Goal: Task Accomplishment & Management: Manage account settings

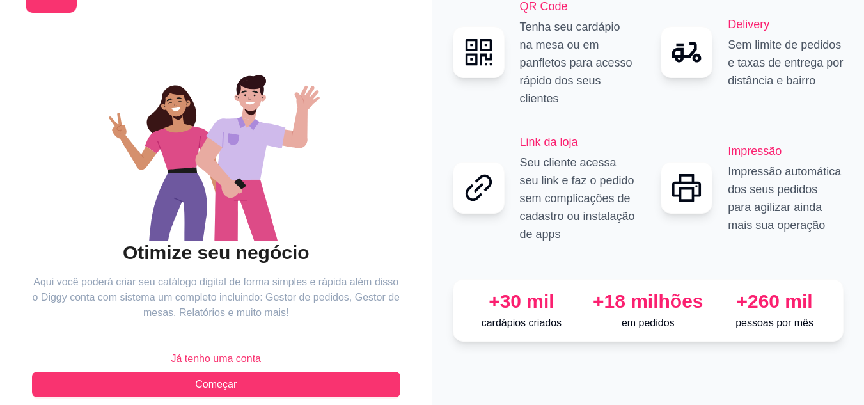
scroll to position [82, 0]
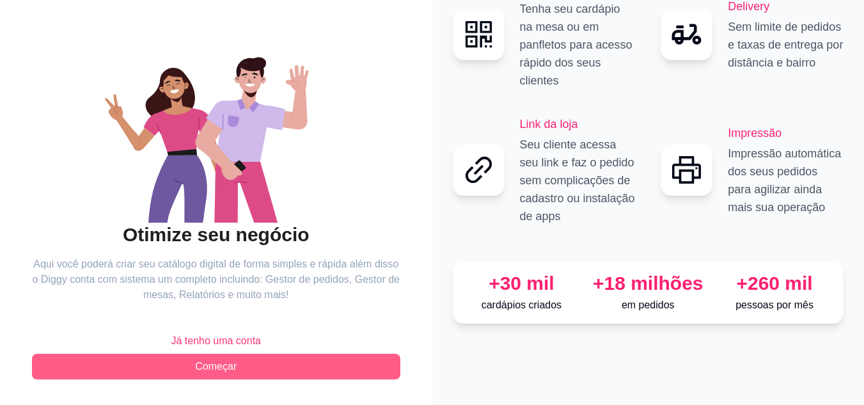
click at [242, 363] on button "Começar" at bounding box center [216, 367] width 368 height 26
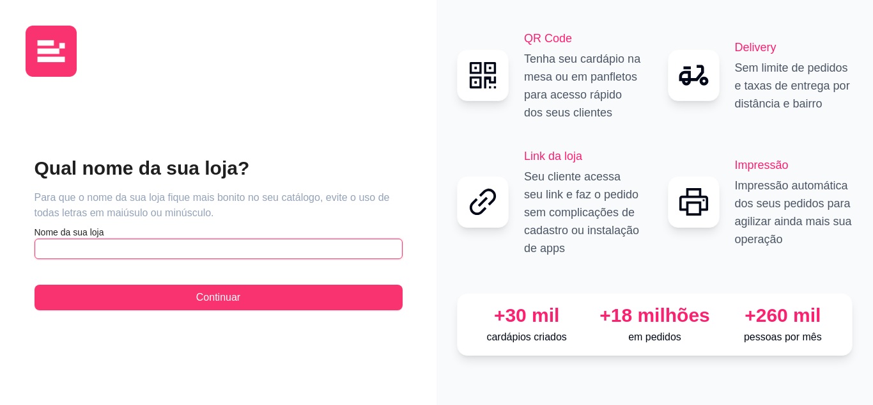
click at [155, 246] on input "text" at bounding box center [219, 249] width 368 height 20
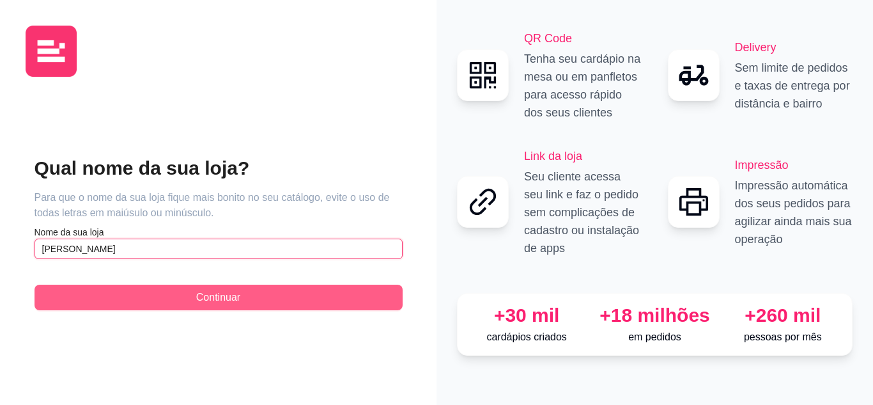
type input "[PERSON_NAME]"
click at [142, 292] on button "Continuar" at bounding box center [219, 298] width 368 height 26
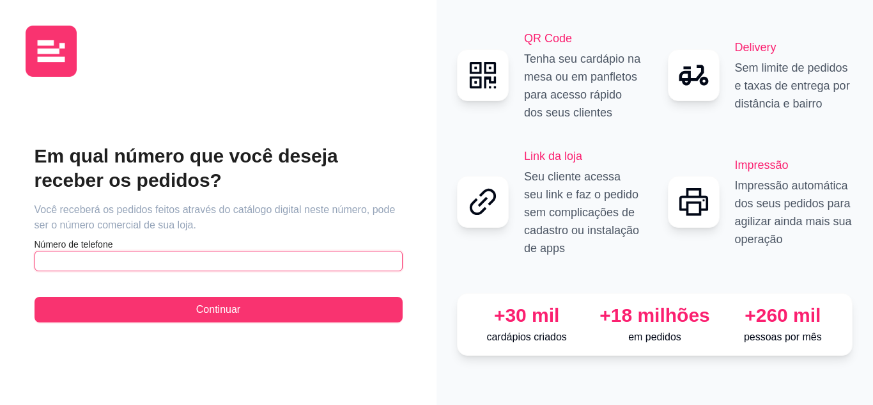
click at [147, 264] on input "text" at bounding box center [219, 261] width 368 height 20
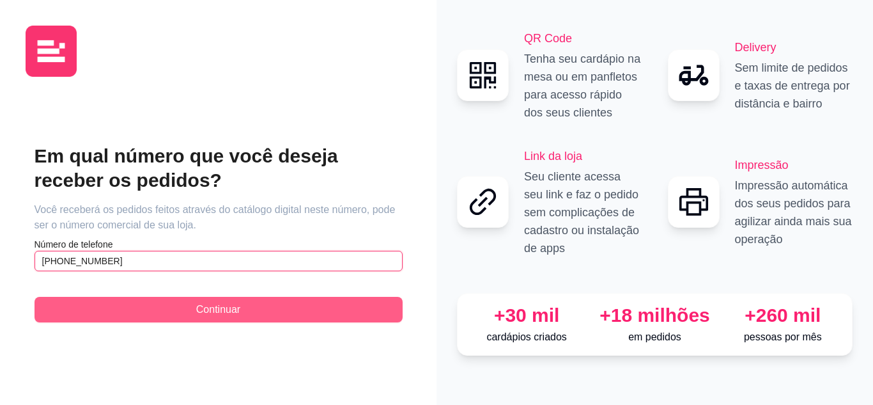
type input "[PHONE_NUMBER]"
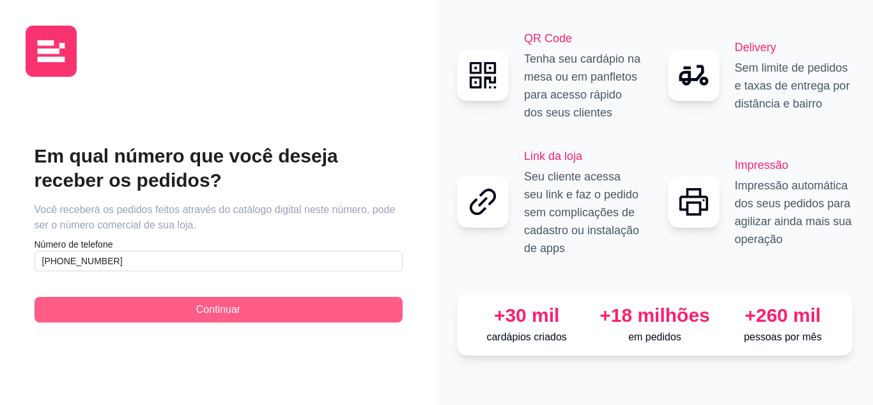
click at [104, 313] on button "Continuar" at bounding box center [219, 310] width 368 height 26
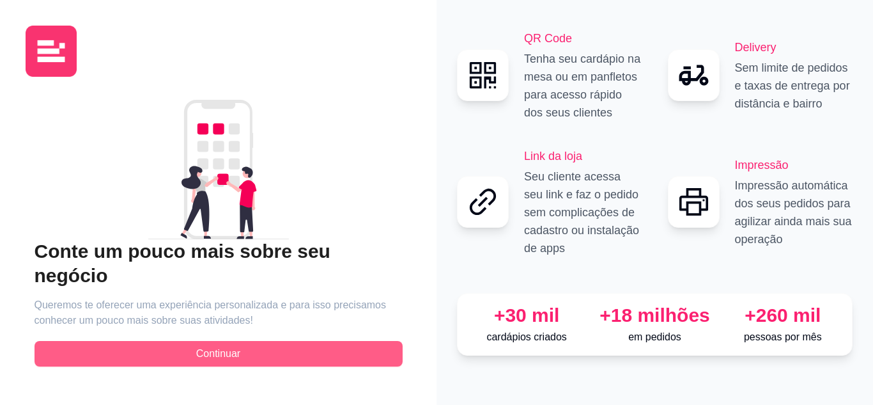
click at [99, 341] on button "Continuar" at bounding box center [219, 354] width 368 height 26
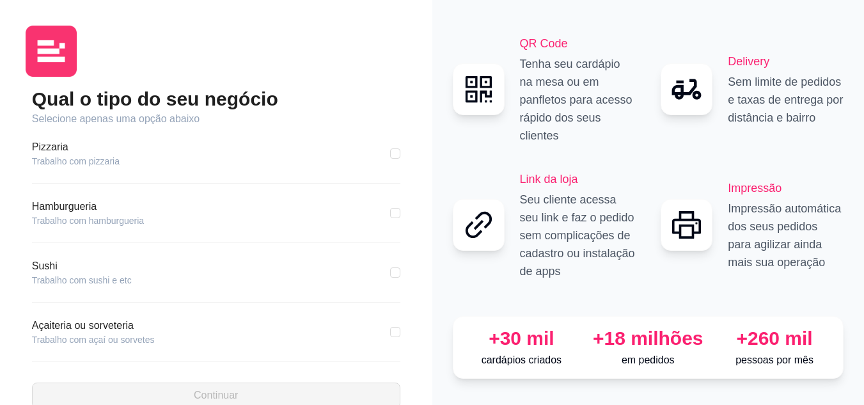
click at [79, 212] on article "Hamburgueria" at bounding box center [88, 206] width 112 height 15
click at [390, 209] on input "checkbox" at bounding box center [395, 213] width 10 height 10
checkbox input "true"
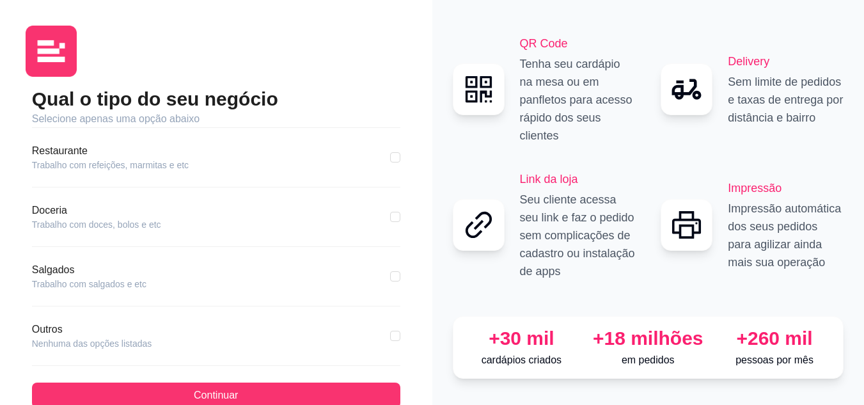
scroll to position [246, 0]
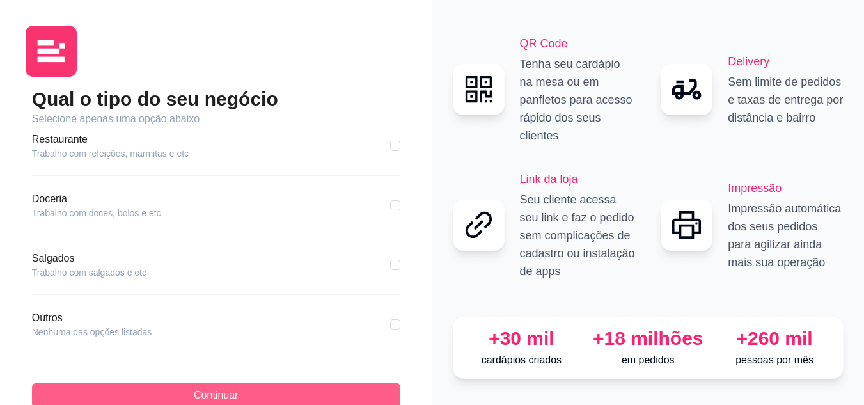
click at [270, 398] on button "Continuar" at bounding box center [216, 395] width 368 height 26
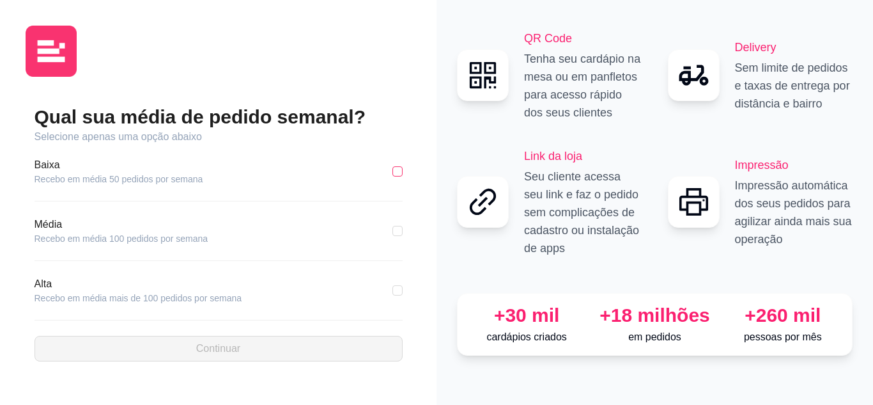
click at [396, 168] on input "checkbox" at bounding box center [398, 171] width 10 height 10
checkbox input "true"
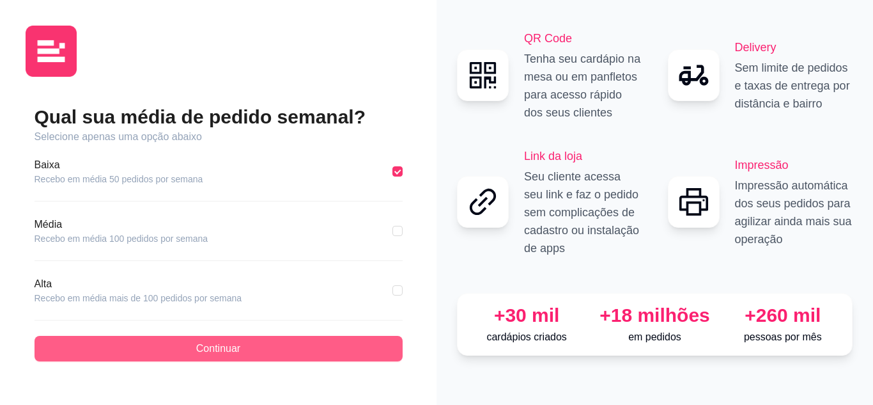
click at [317, 337] on button "Continuar" at bounding box center [219, 349] width 368 height 26
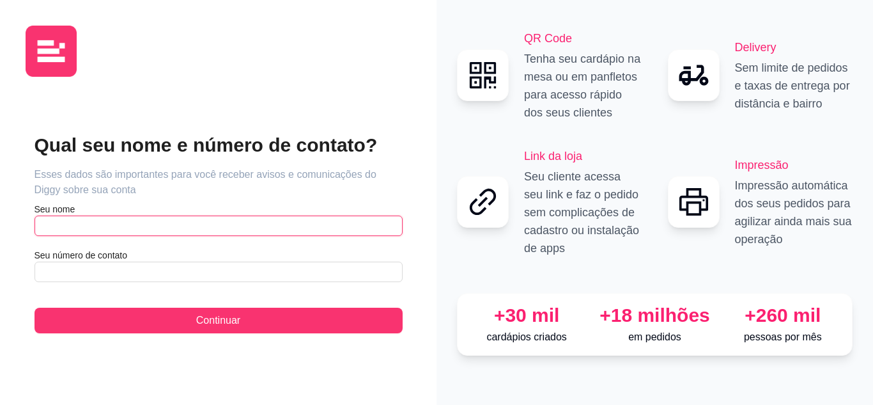
click at [307, 222] on input "text" at bounding box center [219, 225] width 368 height 20
type input "[PERSON_NAME]"
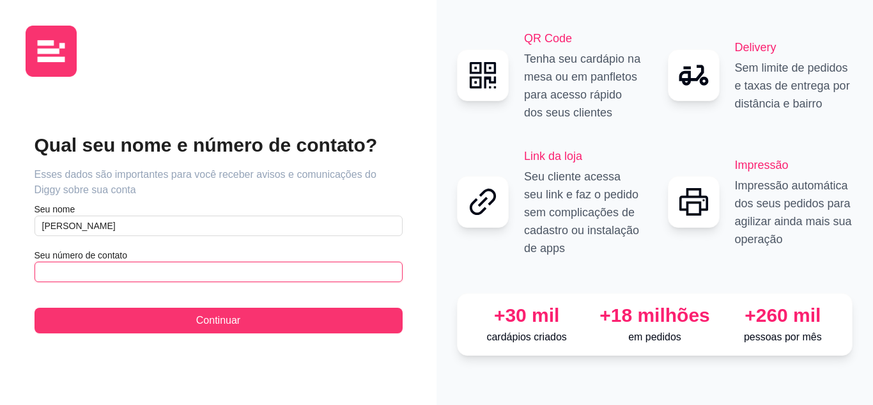
click at [261, 264] on input "text" at bounding box center [219, 272] width 368 height 20
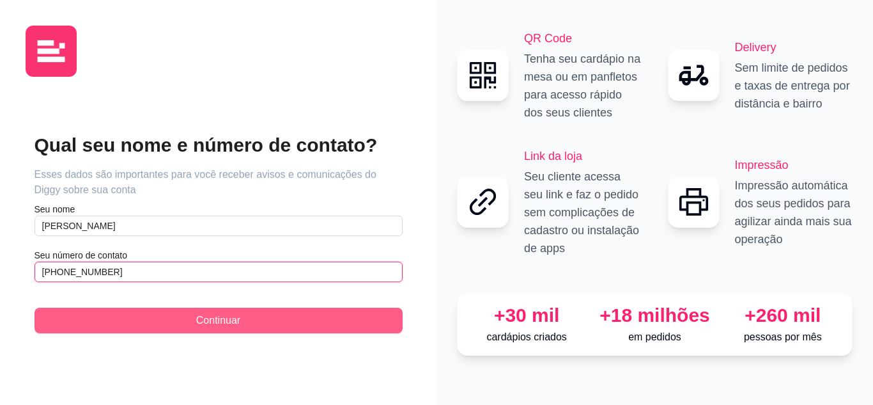
type input "[PHONE_NUMBER]"
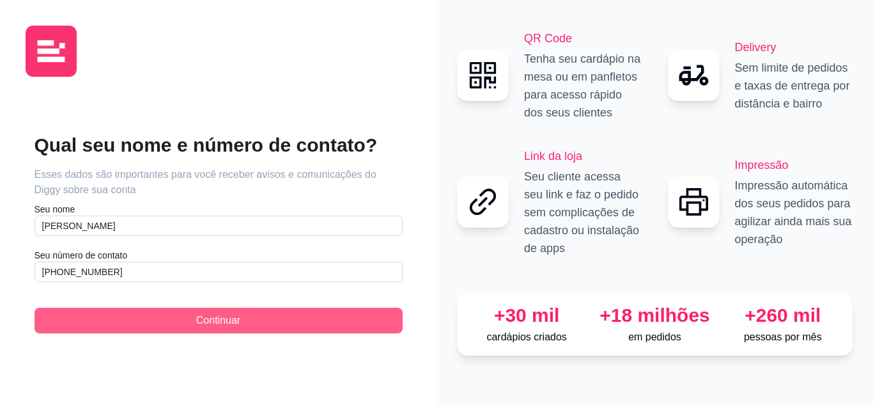
click at [236, 315] on span "Continuar" at bounding box center [218, 320] width 44 height 15
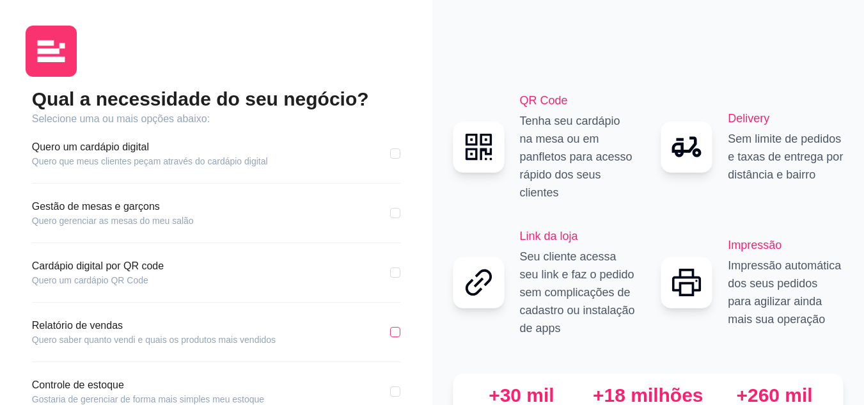
click at [399, 328] on input "checkbox" at bounding box center [395, 332] width 10 height 10
checkbox input "true"
click at [397, 157] on input "checkbox" at bounding box center [395, 153] width 10 height 10
checkbox input "true"
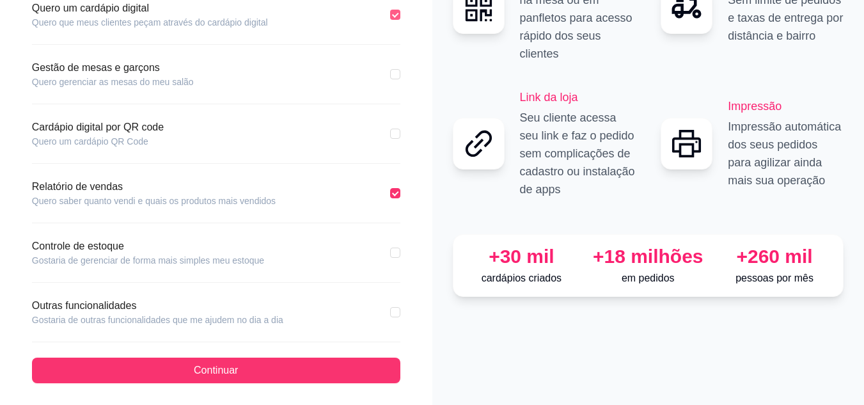
scroll to position [143, 0]
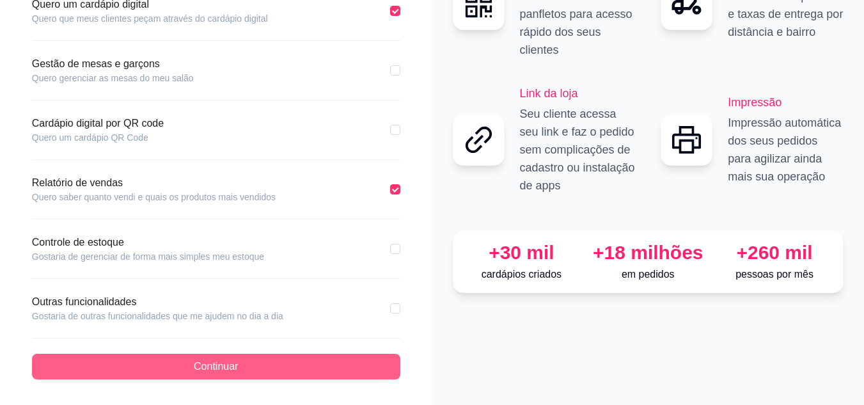
click at [317, 361] on button "Continuar" at bounding box center [216, 367] width 368 height 26
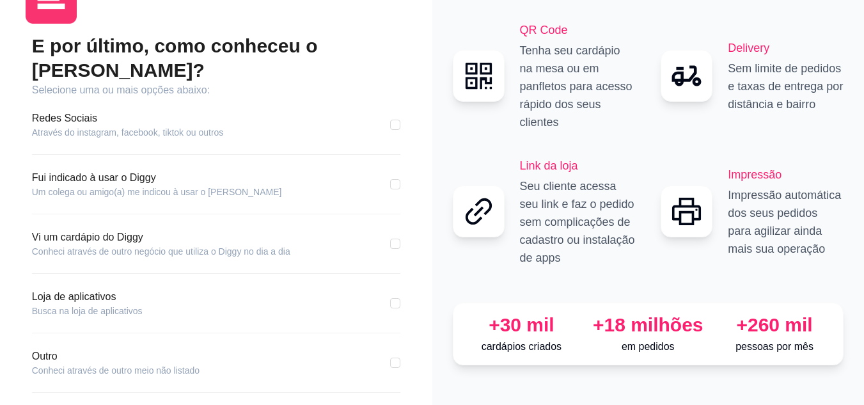
scroll to position [52, 0]
click at [397, 120] on input "checkbox" at bounding box center [395, 125] width 10 height 10
checkbox input "true"
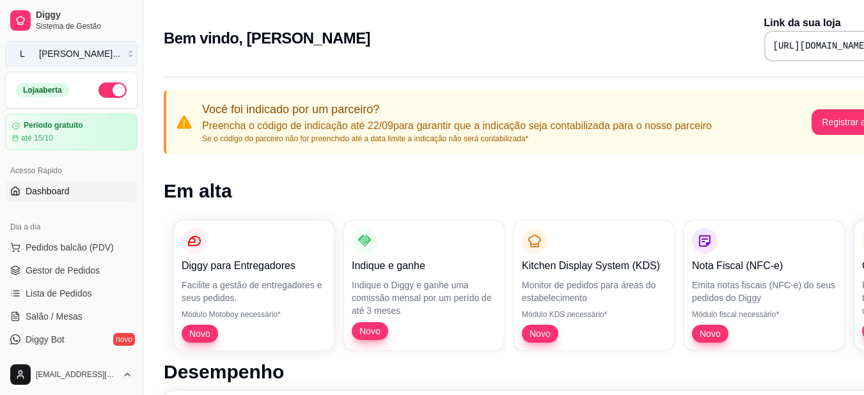
click at [19, 55] on span "L" at bounding box center [22, 53] width 13 height 13
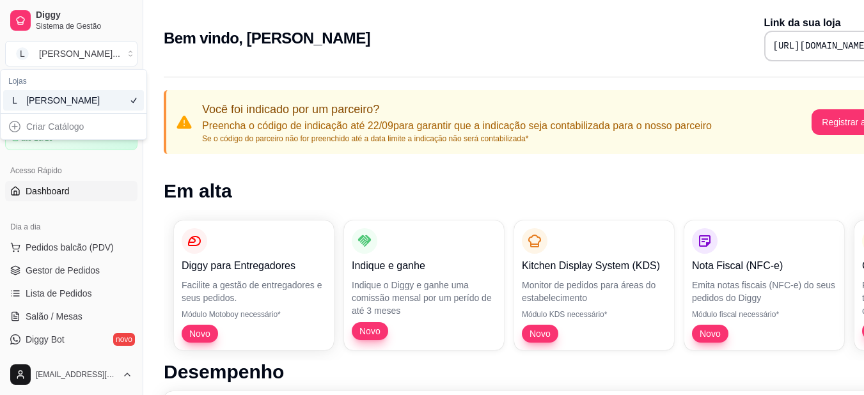
click at [13, 137] on div "Criar Catálogo" at bounding box center [73, 126] width 141 height 20
click at [15, 106] on span "L" at bounding box center [14, 100] width 13 height 13
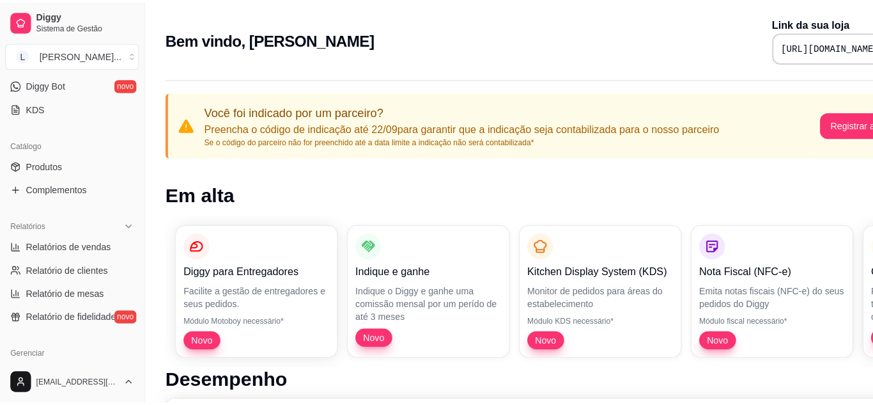
scroll to position [262, 0]
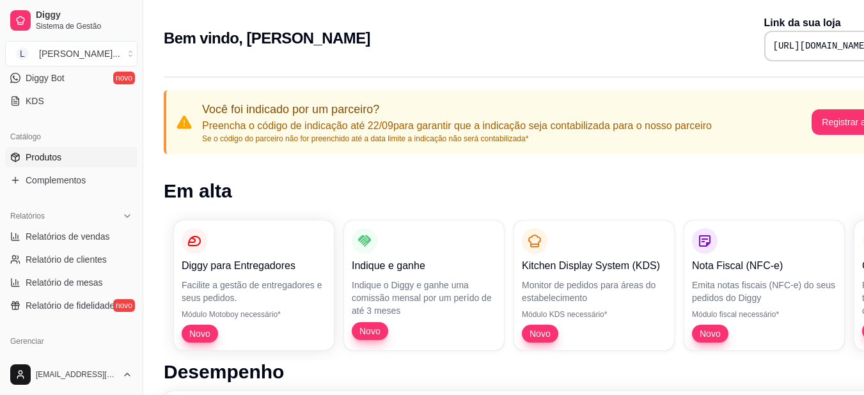
click at [42, 157] on span "Produtos" at bounding box center [44, 157] width 36 height 13
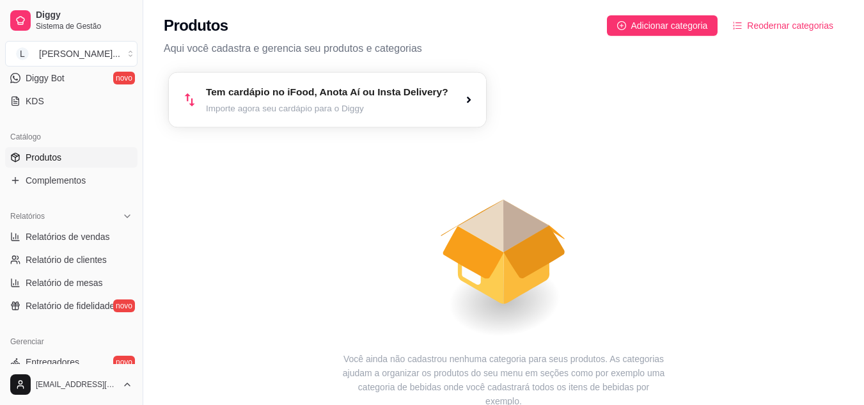
click at [261, 113] on article "Importe agora seu cardápio para o Diggy" at bounding box center [327, 108] width 242 height 12
click at [629, 29] on button "Adicionar categoria" at bounding box center [662, 25] width 111 height 20
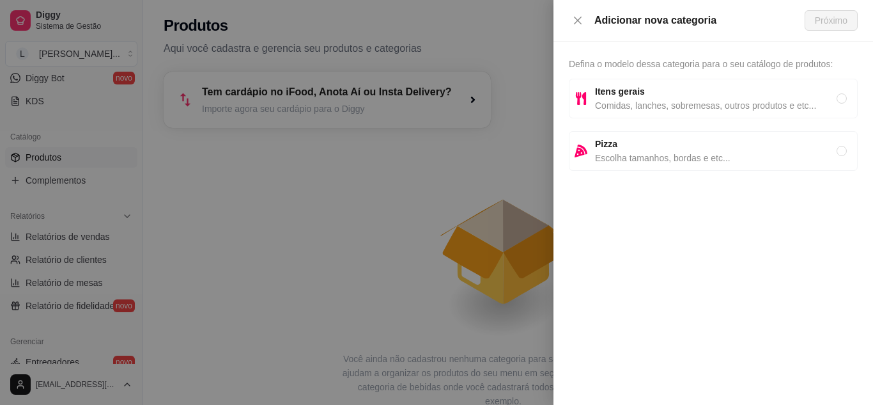
click at [719, 102] on span "Comidas, lanches, sobremesas, outros produtos e etc..." at bounding box center [716, 105] width 242 height 14
radio input "true"
click at [825, 17] on span "Próximo" at bounding box center [831, 20] width 33 height 14
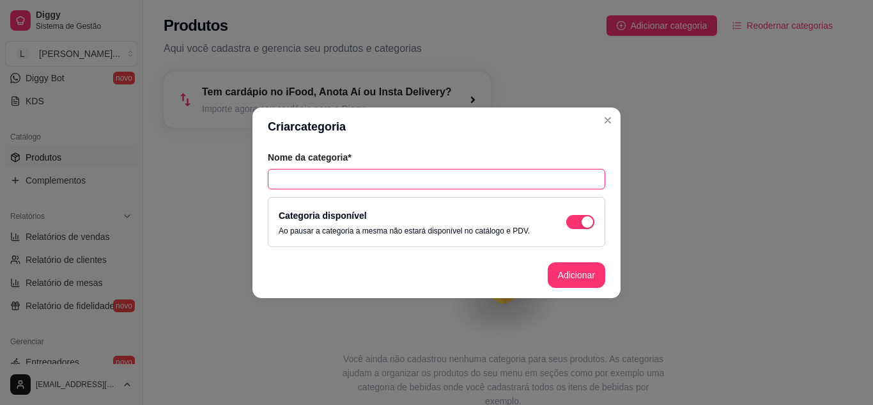
click at [483, 184] on input "text" at bounding box center [437, 179] width 338 height 20
type input "Hamburgues"
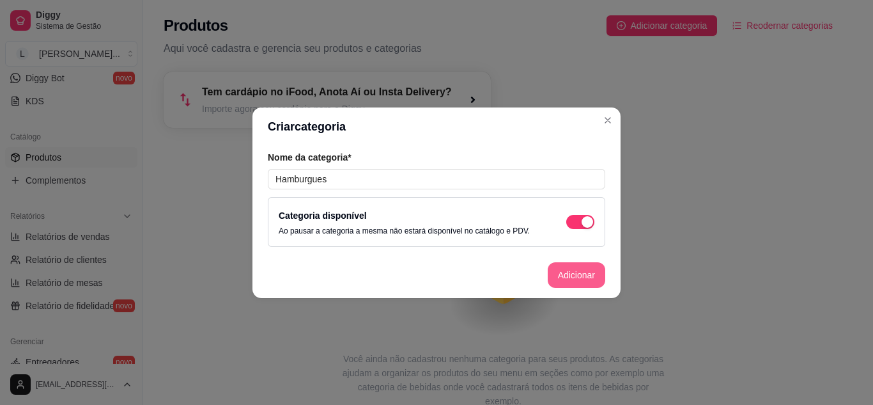
click at [573, 284] on button "Adicionar" at bounding box center [577, 275] width 58 height 26
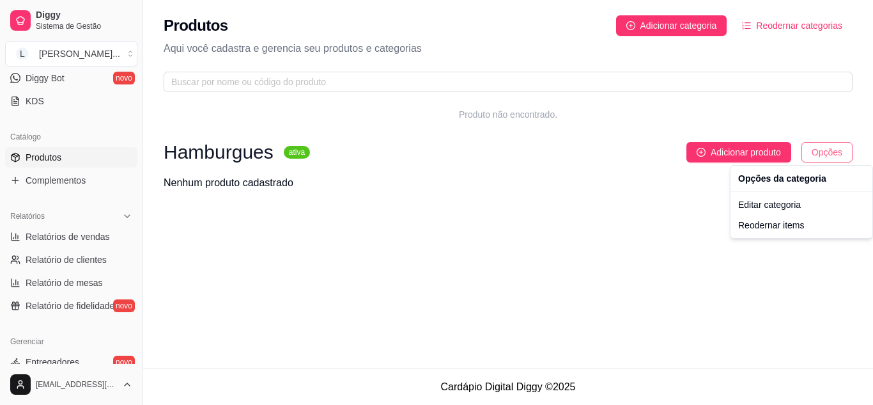
click at [822, 143] on html "Diggy Sistema de Gestão L Lunna Burguer ... Loja aberta Período gratuito até 15…" at bounding box center [436, 202] width 873 height 405
click at [796, 210] on div "Editar categoria" at bounding box center [801, 204] width 137 height 20
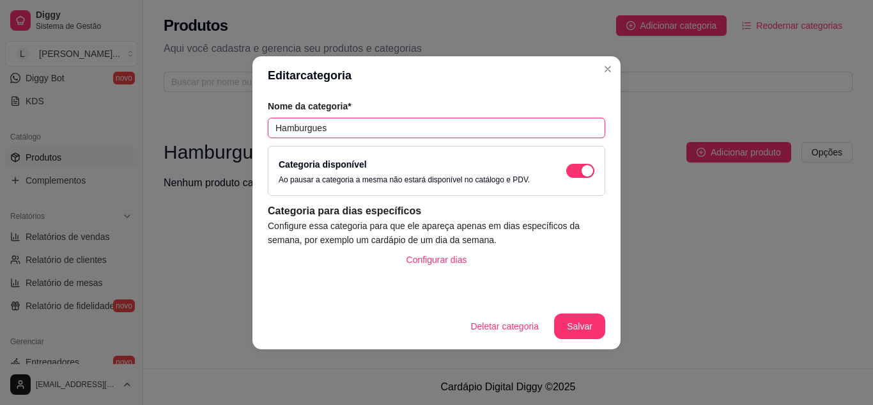
click at [401, 123] on input "Hamburgues" at bounding box center [437, 128] width 338 height 20
type input "Hambúrgueres"
click at [586, 331] on button "Salvar" at bounding box center [580, 325] width 50 height 25
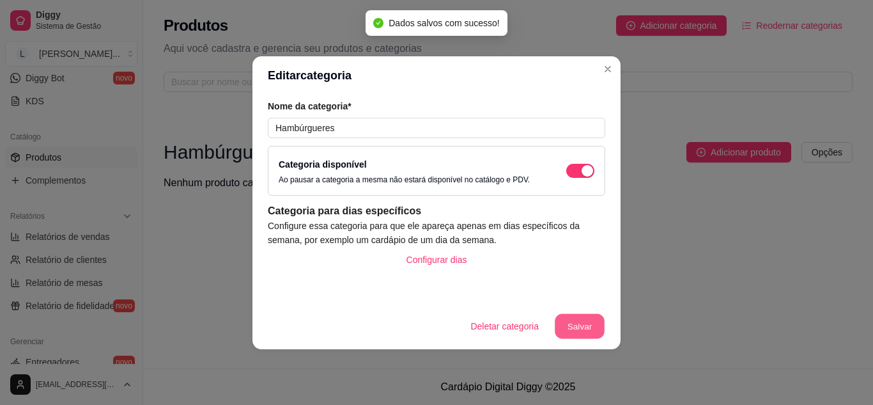
click at [586, 331] on button "Salvar" at bounding box center [580, 325] width 50 height 25
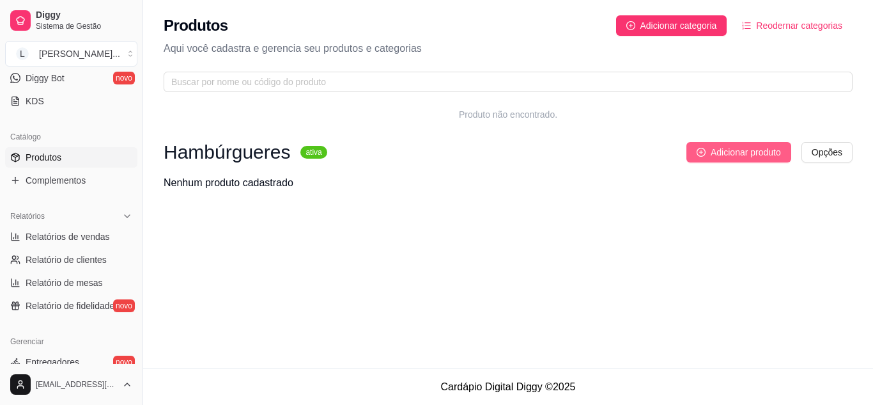
click at [703, 148] on icon "plus-circle" at bounding box center [701, 152] width 9 height 9
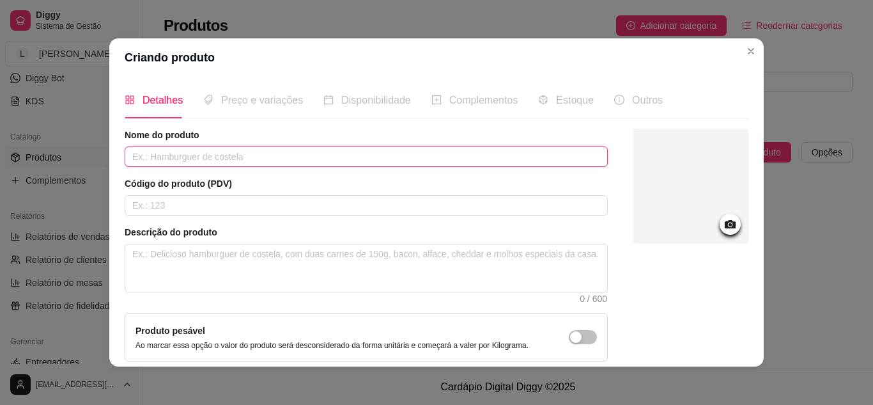
click at [527, 157] on input "text" at bounding box center [366, 156] width 483 height 20
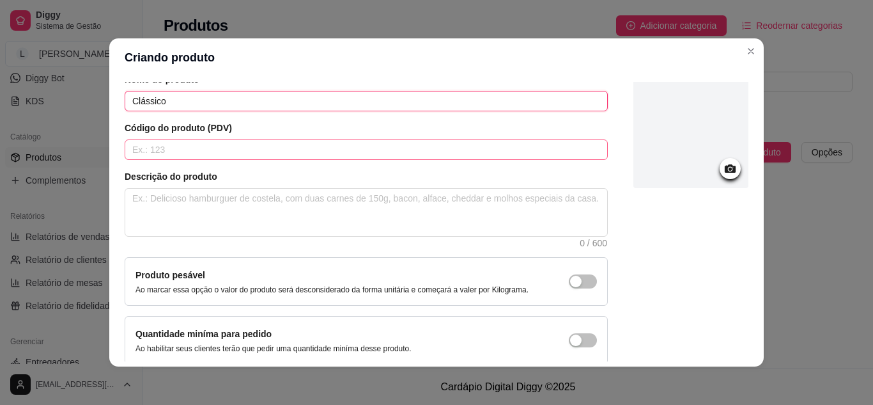
scroll to position [56, 0]
type input "Clássico"
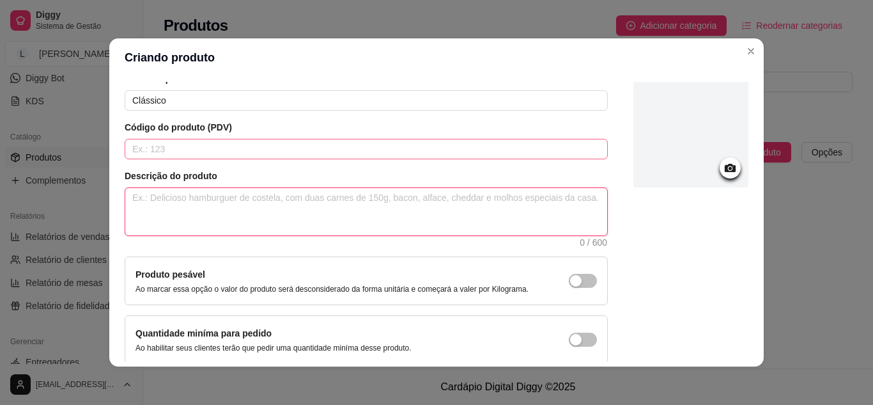
click at [450, 212] on textarea at bounding box center [366, 211] width 482 height 47
type textarea "P"
type textarea "Pã"
type textarea "Pão"
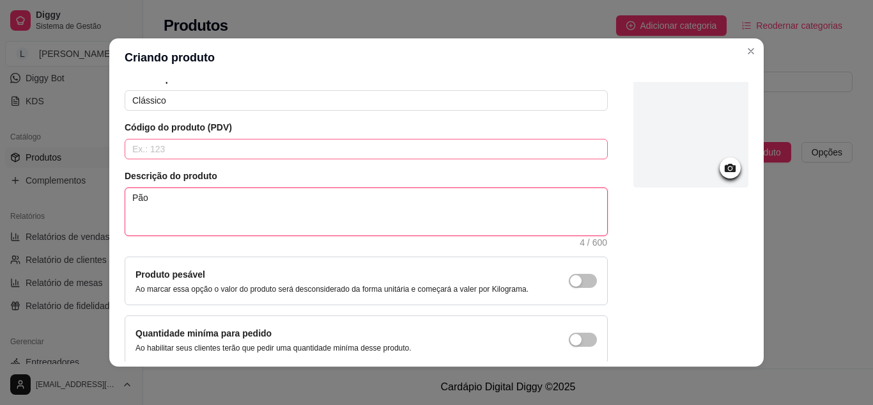
type textarea "Pão d"
type textarea "Pão de"
type textarea "Pão de G"
type textarea "Pão de Ge"
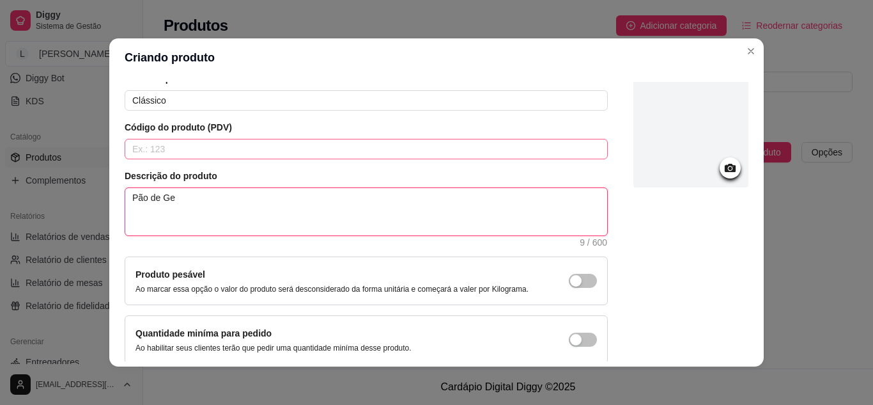
type textarea "Pão de Ger"
type textarea "Pão de Gerg"
type textarea "Pão de Gerge"
type textarea "Pão de Gergel"
type textarea "Pão de Gergeli"
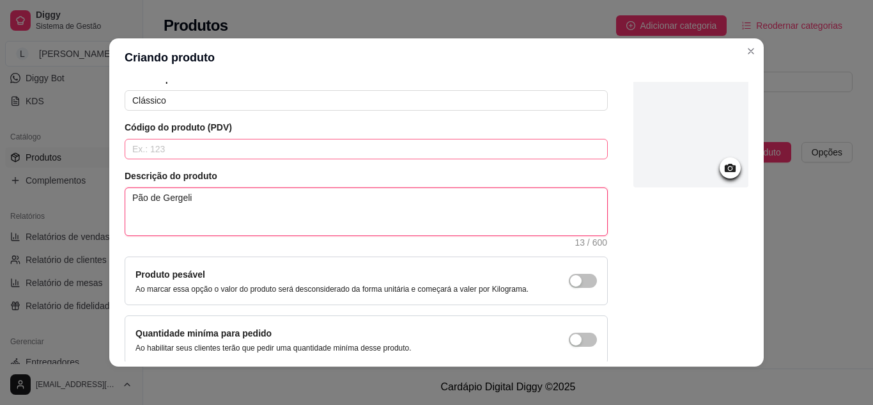
type textarea "Pão de Gergelim"
type textarea "Pão de Gergelim,"
type textarea "Pão de [PERSON_NAME], c"
type textarea "Pão de Gergelim, [GEOGRAPHIC_DATA]"
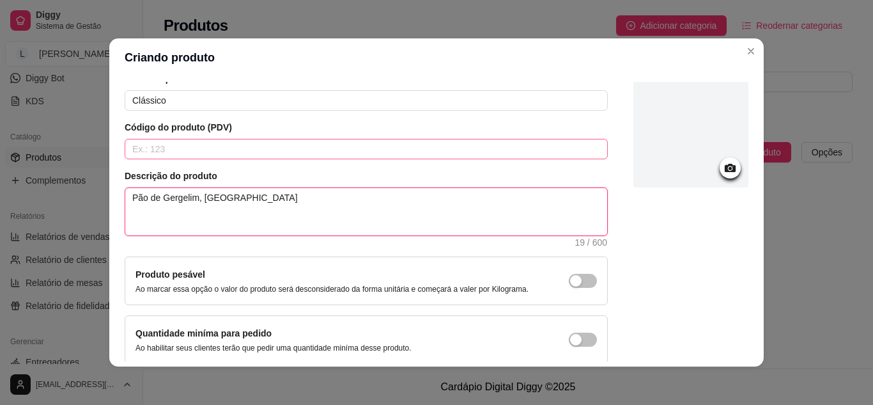
type textarea "Pão de Gergelim, car"
type textarea "Pão de Gergelim, carn"
type textarea "Pão de Gergelim, carne"
type textarea "Pão de Gergelim, carne,"
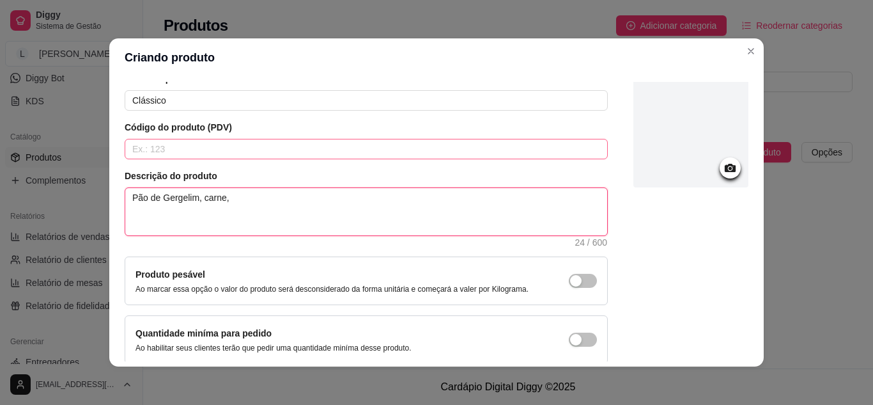
type textarea "Pão de Gergelim, carne, e"
type textarea "Pão de Gergelim, carne,"
type textarea "Pão de Gergelim, carne, q"
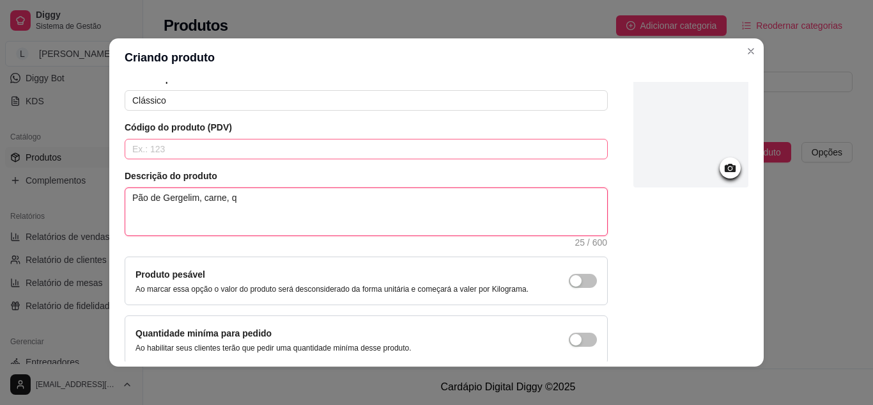
type textarea "Pão de Gergelim, carne, qu"
type textarea "Pão de Gergelim, carne, que"
type textarea "Pão de Gergelim, carne, quei"
type textarea "Pão de Gergelim, carne, queij"
type textarea "Pão de Gergelim, carne, queijo"
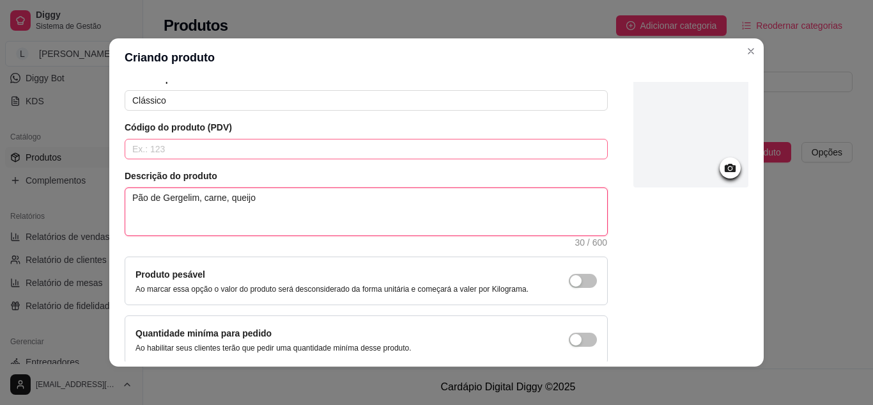
type textarea "Pão de Gergelim, carne, queijo"
type textarea "Pão de Gergelim, carne, queijo C"
type textarea "Pão de Gergelim, carne, queijo Ch"
type textarea "Pão de Gergelim, carne, queijo Che"
type textarea "Pão de Gergelim, carne, queijo Ched"
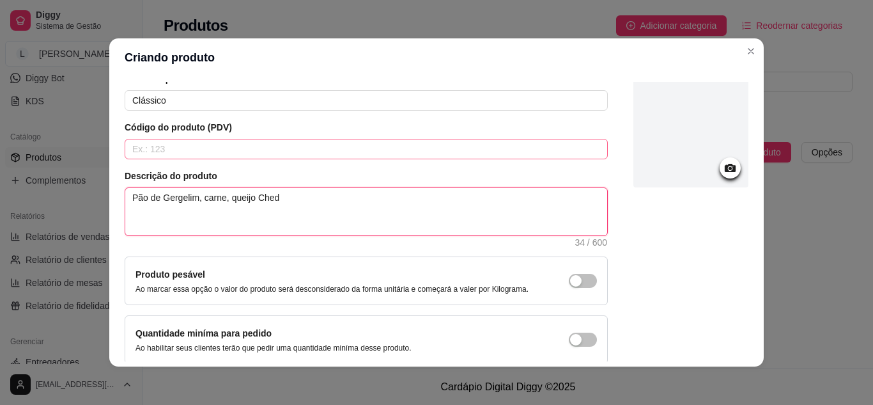
type textarea "Pão de Gergelim, carne, queijo Chedd"
type textarea "Pão de Gergelim, carne, queijo Chedda"
type textarea "Pão de Gergelim, carne, queijo Cheddar"
type textarea "Pão de Gergelim, carne, queijo Cheddar e"
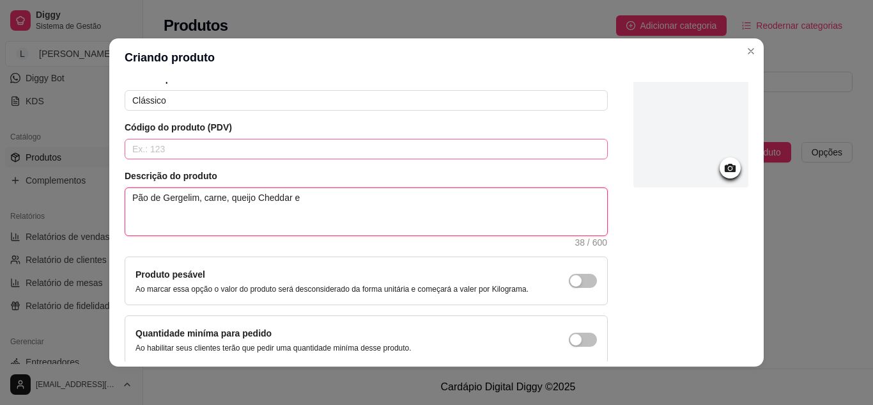
type textarea "Pão de Gergelim, carne, queijo Cheddar e"
type textarea "Pão de Gergelim, carne, queijo Cheddar e M"
type textarea "Pão de Gergelim, carne, queijo Cheddar e Mo"
type textarea "Pão de Gergelim, carne, queijo Cheddar e Mol"
type textarea "Pão de Gergelim, carne, queijo Cheddar e Molh"
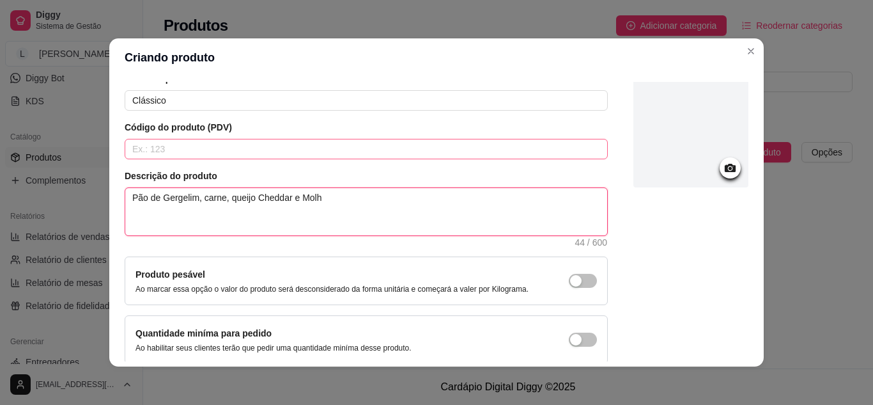
type textarea "Pão de Gergelim, carne, queijo Cheddar e Molho"
type textarea "Pão de Gergelim, carne, queijo Cheddar e Molho d"
type textarea "Pão de Gergelim, carne, queijo Cheddar e Molho da"
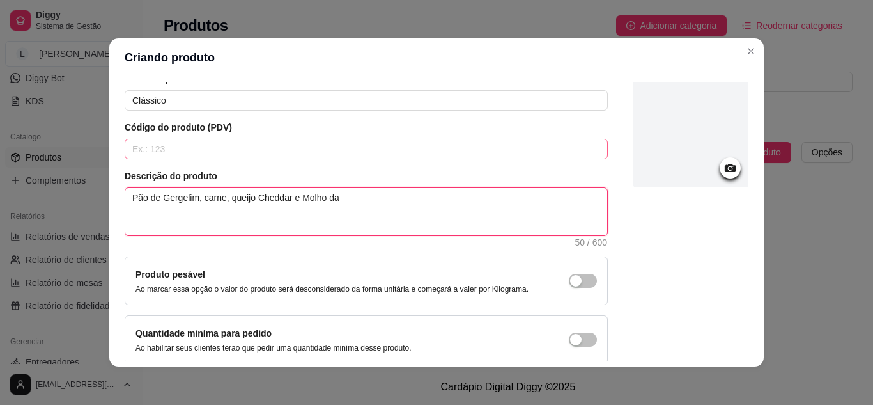
type textarea "Pão de Gergelim, carne, queijo Cheddar e Molho da C"
type textarea "Pão de Gergelim, carne, queijo Cheddar e Molho da Ca"
type textarea "Pão de Gergelim, carne, queijo Cheddar e Molho da Cas"
type textarea "Pão de Gergelim, carne, queijo Cheddar e Molho da Casa"
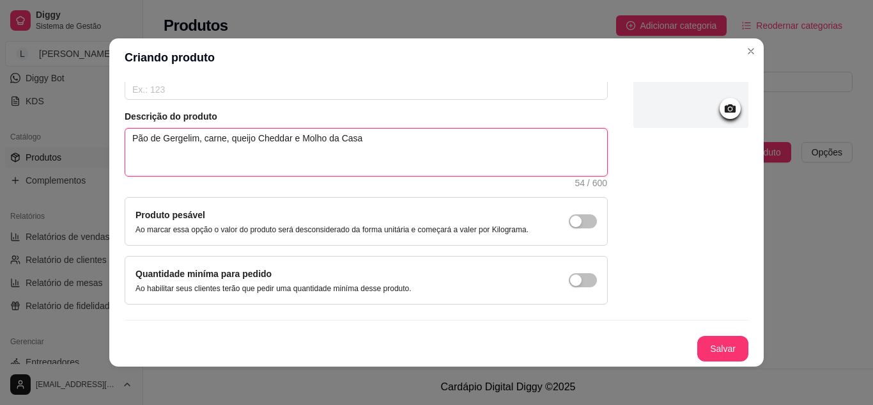
scroll to position [116, 0]
type textarea "Pão de Gergelim, carne, queijo Cheddar e Molho da Casa"
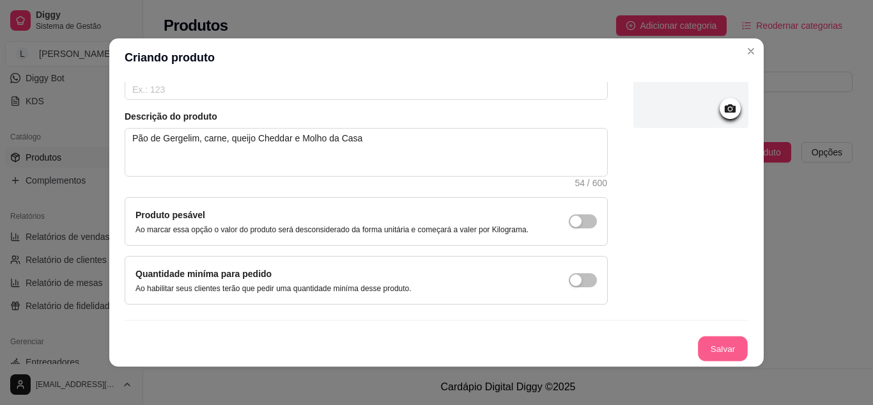
click at [719, 343] on button "Salvar" at bounding box center [723, 348] width 50 height 25
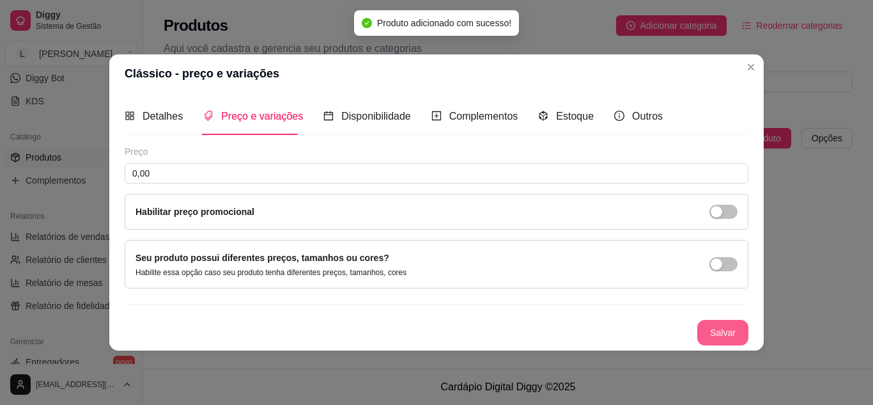
scroll to position [0, 0]
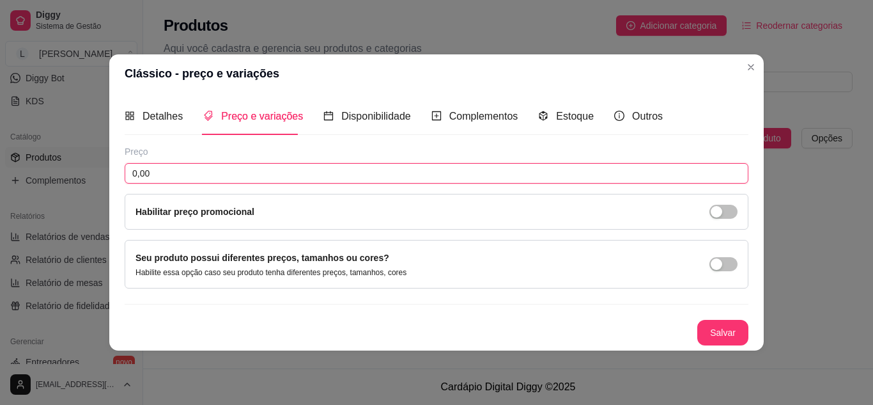
click at [490, 176] on input "0,00" at bounding box center [437, 173] width 624 height 20
type input "8,00"
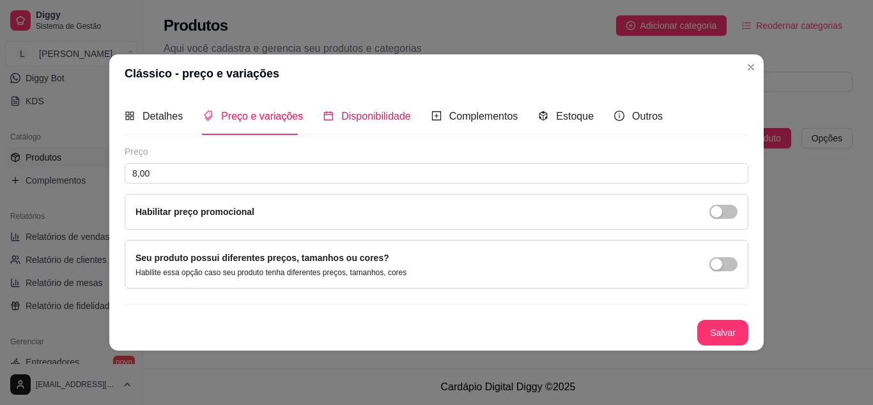
click at [398, 111] on span "Disponibilidade" at bounding box center [376, 116] width 70 height 11
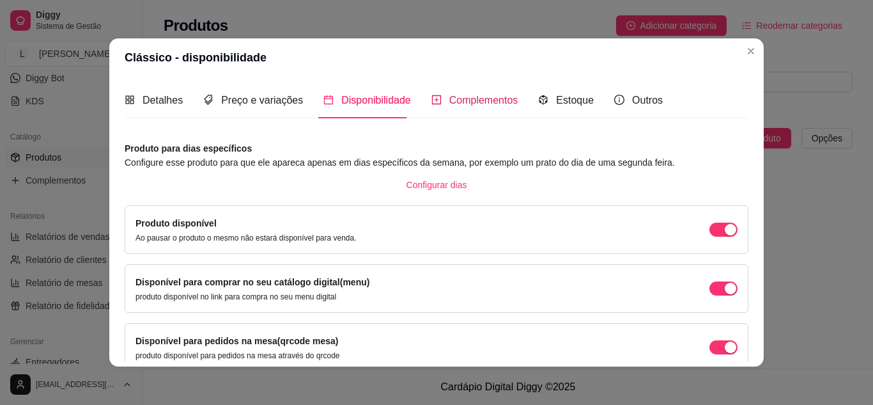
click at [435, 103] on div "Complementos" at bounding box center [475, 100] width 87 height 16
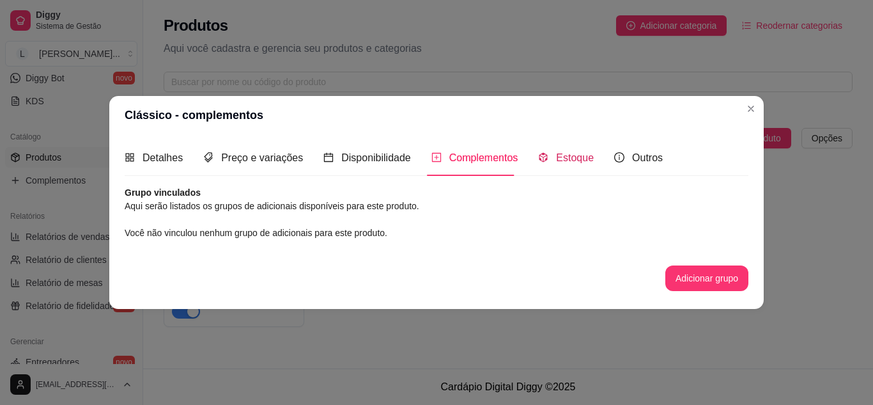
click at [539, 159] on icon "code-sandbox" at bounding box center [543, 157] width 10 height 10
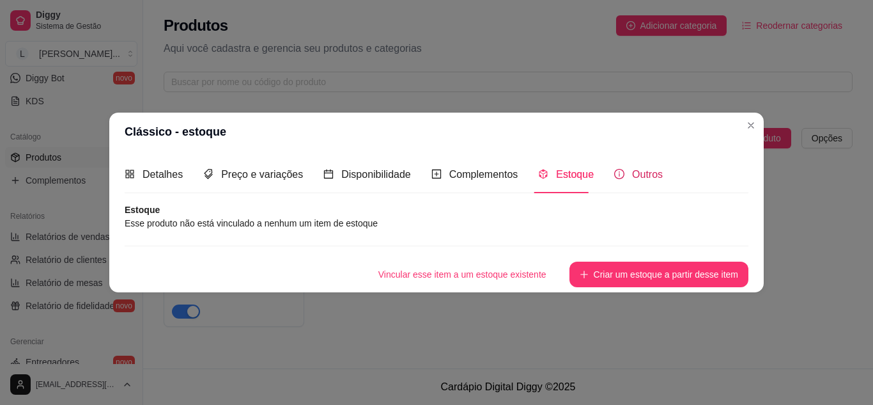
click at [632, 176] on span "Outros" at bounding box center [647, 174] width 31 height 11
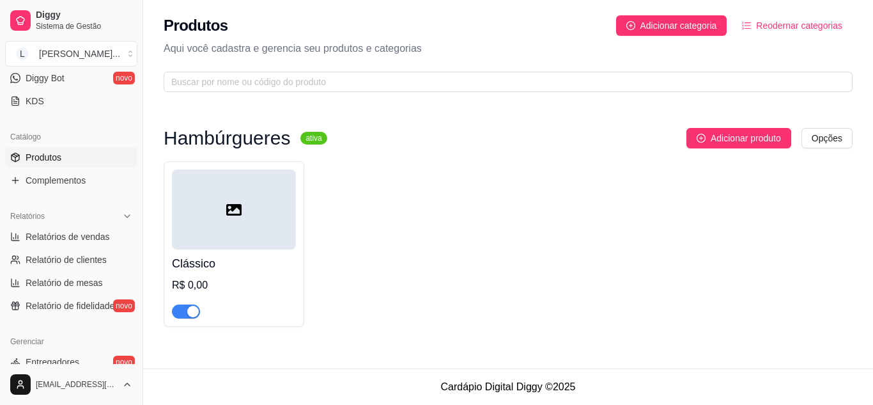
click at [231, 256] on h4 "Clássico" at bounding box center [234, 263] width 124 height 18
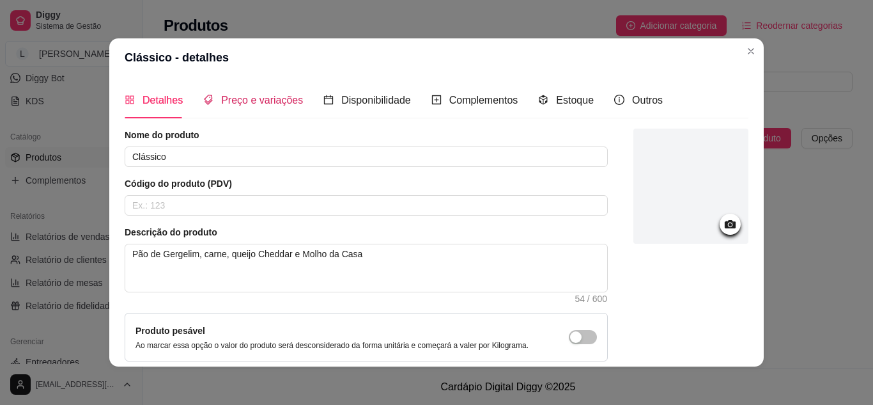
click at [225, 97] on span "Preço e variações" at bounding box center [262, 100] width 82 height 11
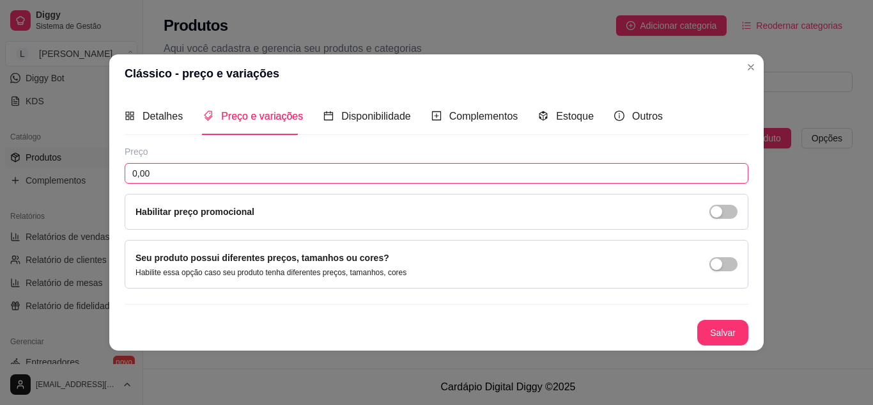
click at [208, 170] on input "0,00" at bounding box center [437, 173] width 624 height 20
type input "8,00"
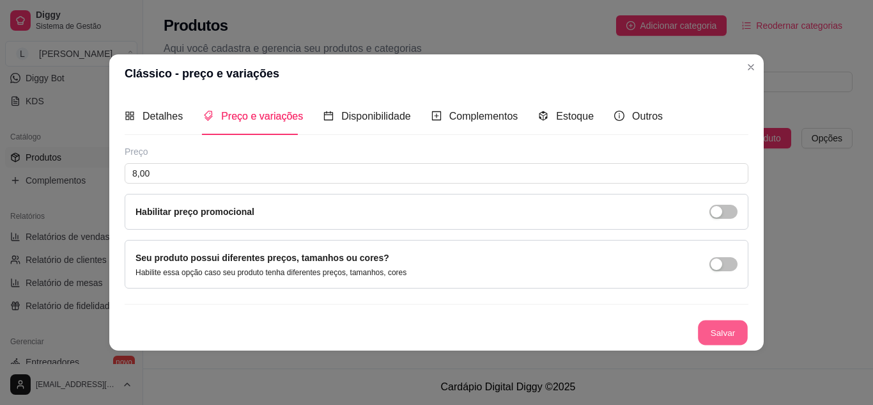
click at [710, 335] on button "Salvar" at bounding box center [723, 332] width 50 height 25
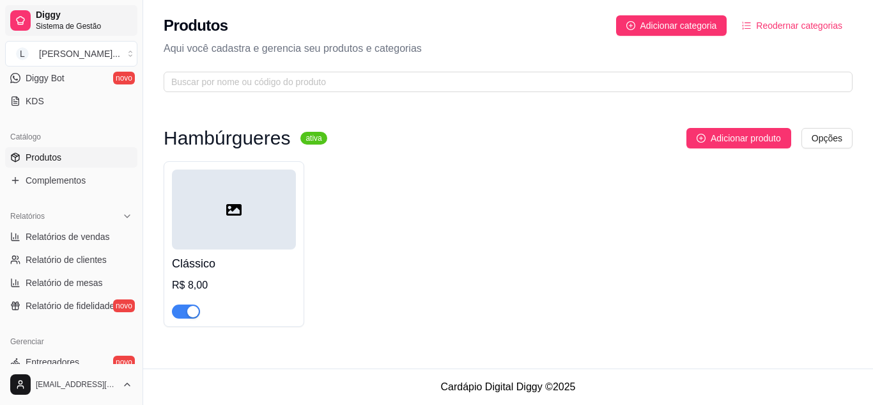
click at [93, 18] on span "Diggy" at bounding box center [84, 16] width 97 height 12
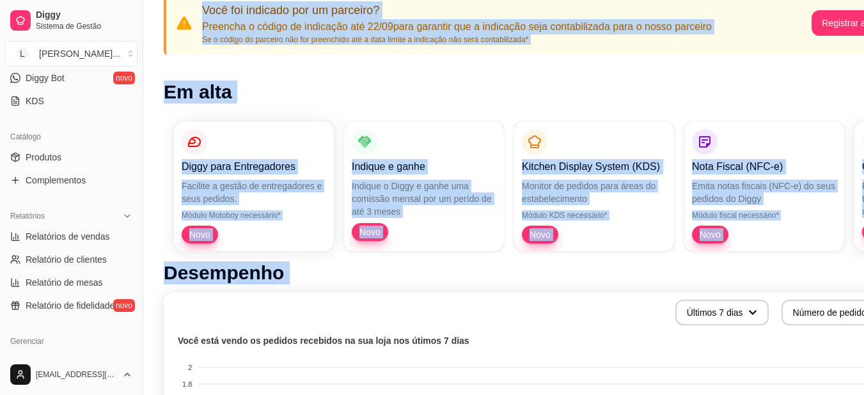
scroll to position [189, 0]
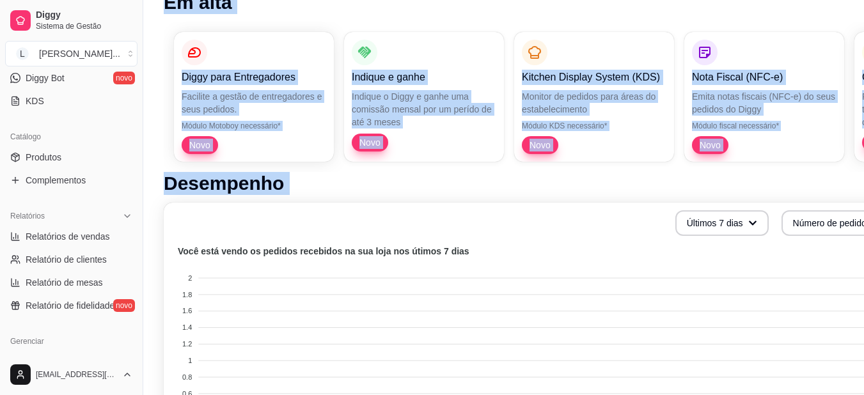
drag, startPoint x: 698, startPoint y: 37, endPoint x: 639, endPoint y: 398, distance: 366.0
click at [639, 207] on html "Diggy Sistema de Gestão L Lunna Burguer ... Loja aberta Período gratuito até 15…" at bounding box center [432, 8] width 864 height 395
click at [638, 233] on div "Últimos 7 dias Número de pedidos" at bounding box center [533, 223] width 725 height 26
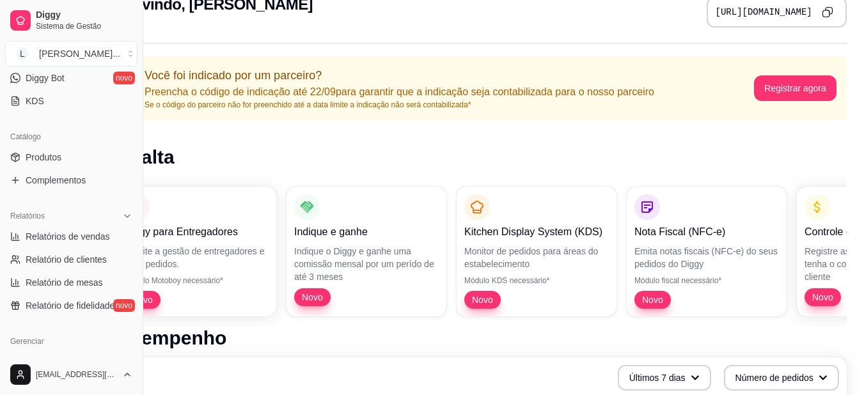
scroll to position [0, 58]
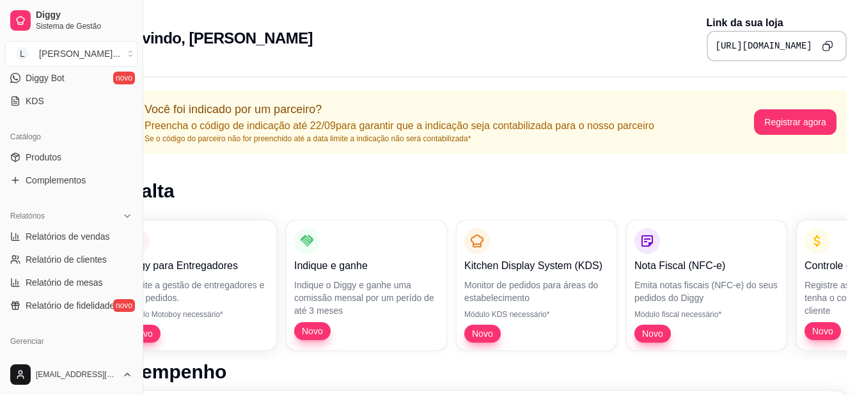
click at [823, 45] on icon "Copy to clipboard" at bounding box center [827, 45] width 11 height 11
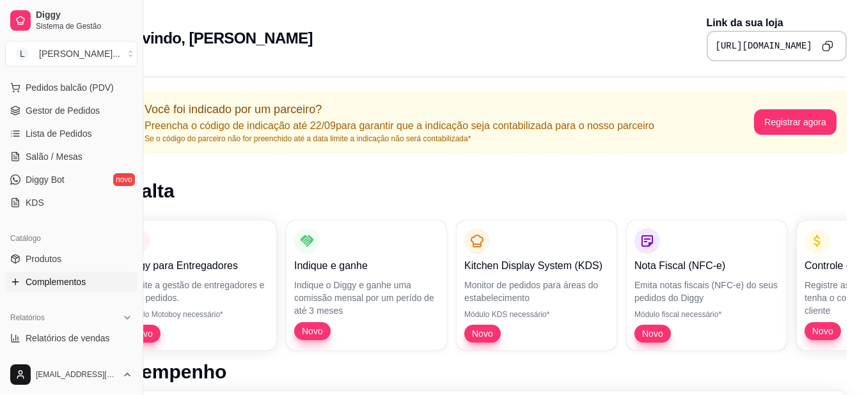
scroll to position [157, 0]
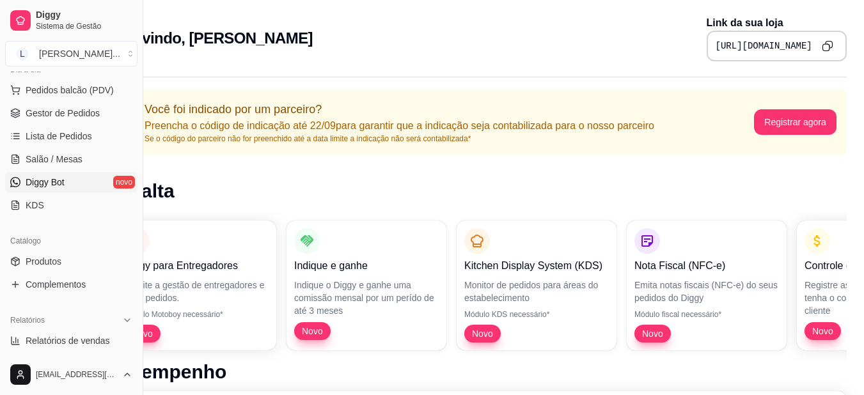
click at [63, 178] on span "Diggy Bot" at bounding box center [45, 182] width 39 height 13
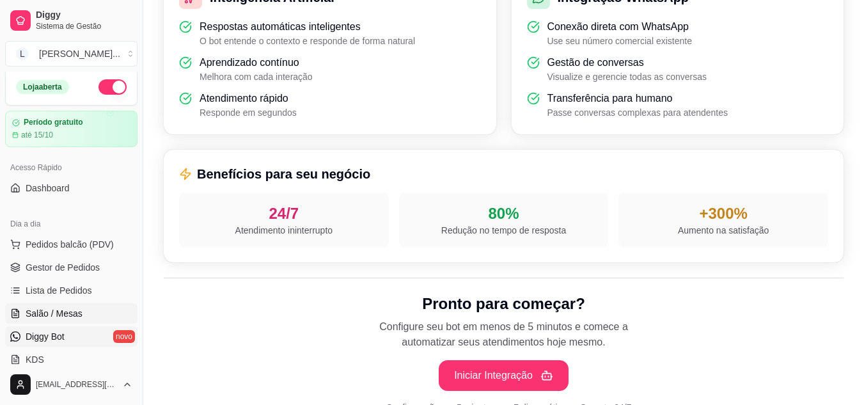
scroll to position [1, 0]
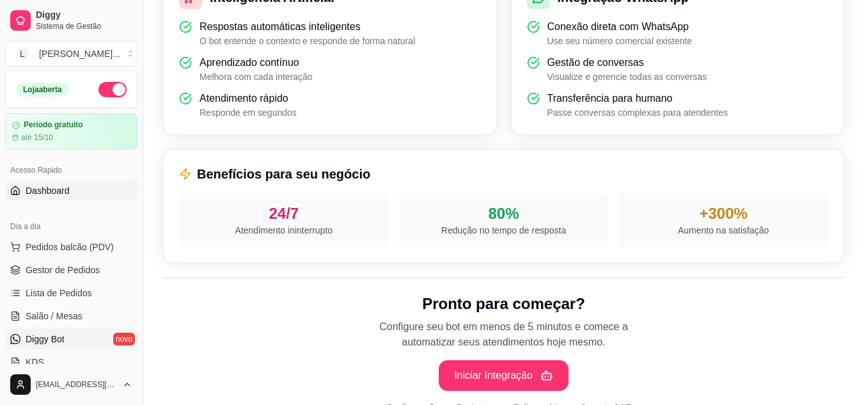
click at [58, 194] on span "Dashboard" at bounding box center [48, 190] width 44 height 13
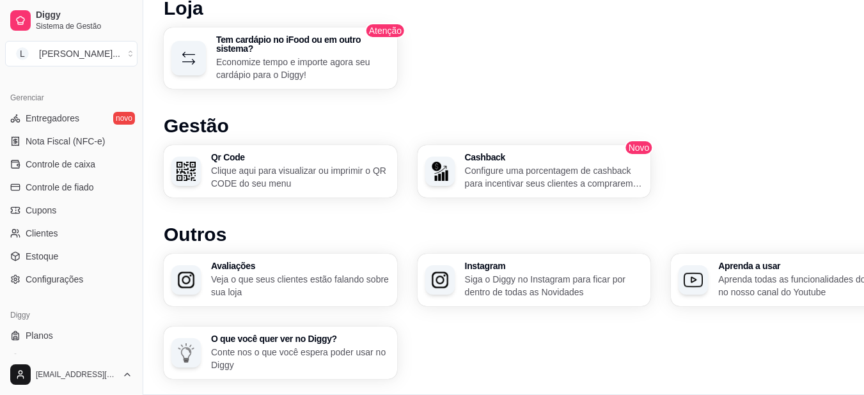
scroll to position [515, 0]
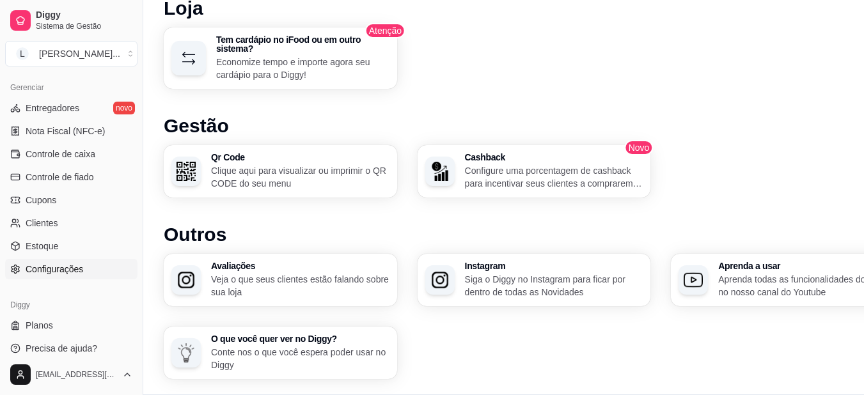
click at [75, 274] on span "Configurações" at bounding box center [55, 269] width 58 height 13
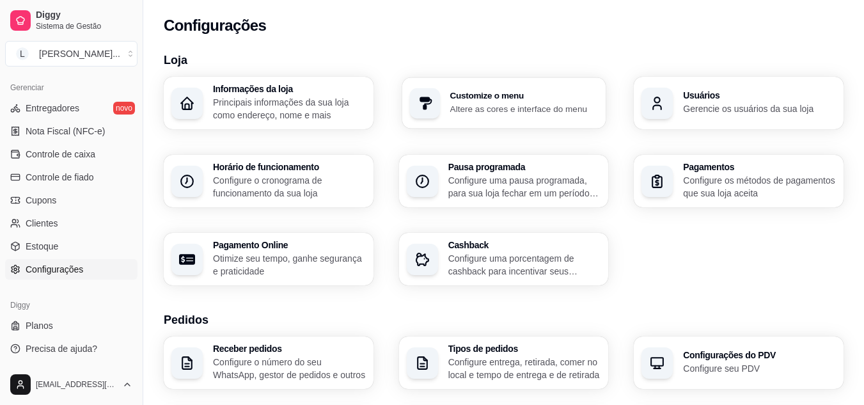
click at [487, 109] on p "Altere as cores e interface do menu" at bounding box center [524, 108] width 148 height 12
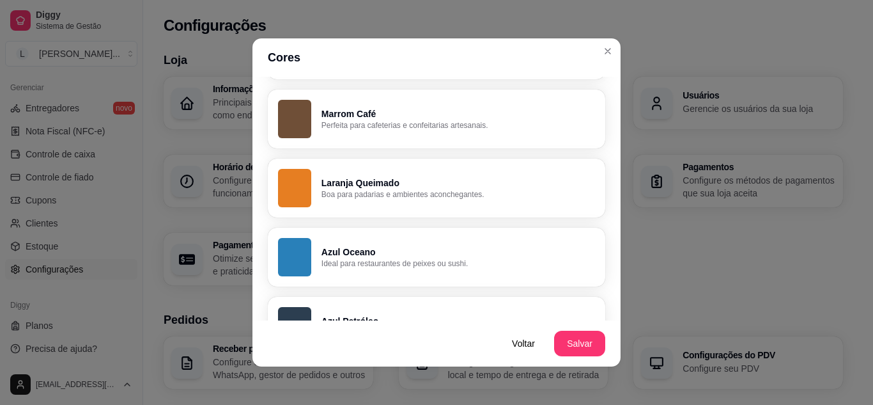
scroll to position [450, 0]
click at [489, 104] on button "Marrom Café Perfeita para cafeterias e confeitarias artesanais." at bounding box center [436, 118] width 327 height 57
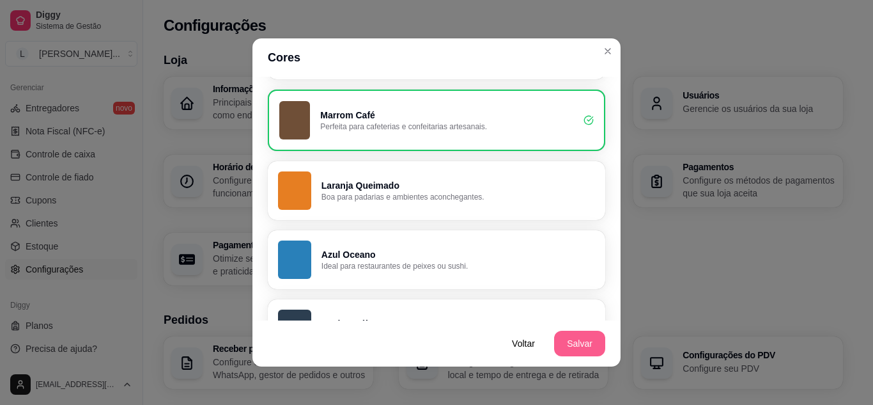
click at [580, 334] on button "Salvar" at bounding box center [579, 344] width 51 height 26
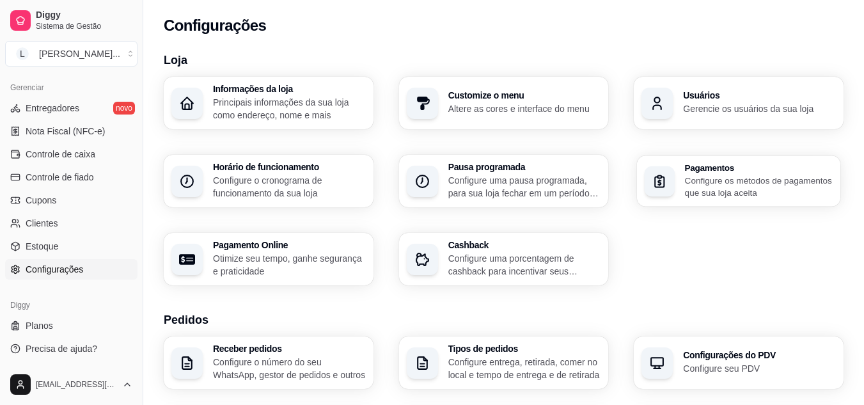
click at [677, 177] on div "Pagamentos Configure os métodos de pagamentos que sua loja aceita" at bounding box center [738, 180] width 203 height 51
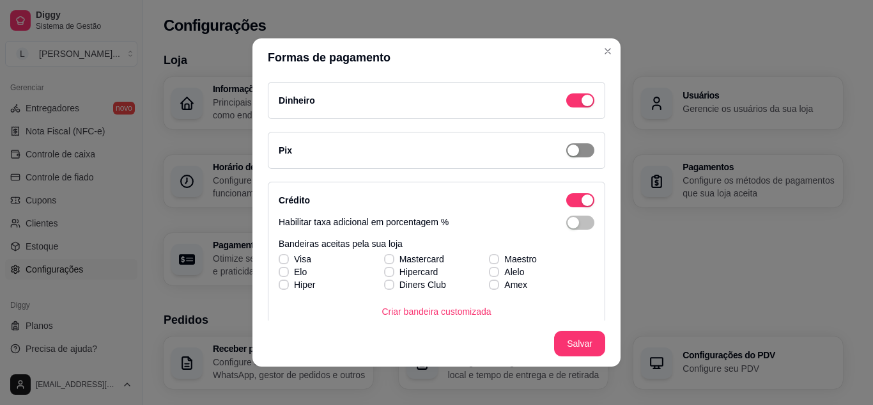
click at [568, 146] on div "button" at bounding box center [574, 151] width 12 height 12
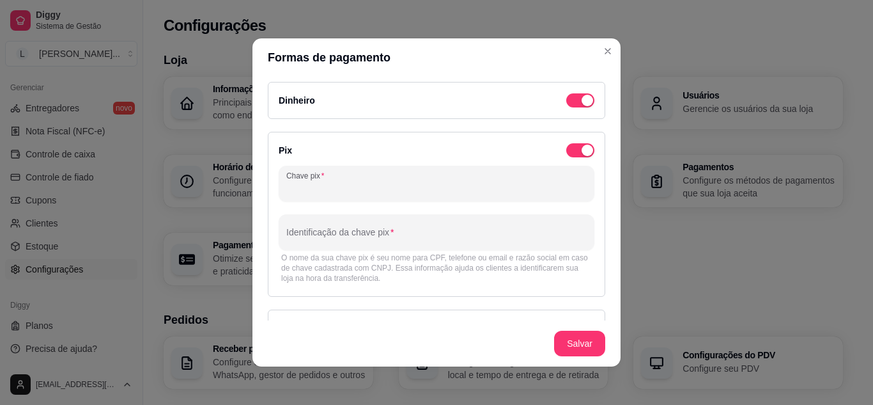
click at [475, 184] on input "Chave pix" at bounding box center [436, 188] width 301 height 13
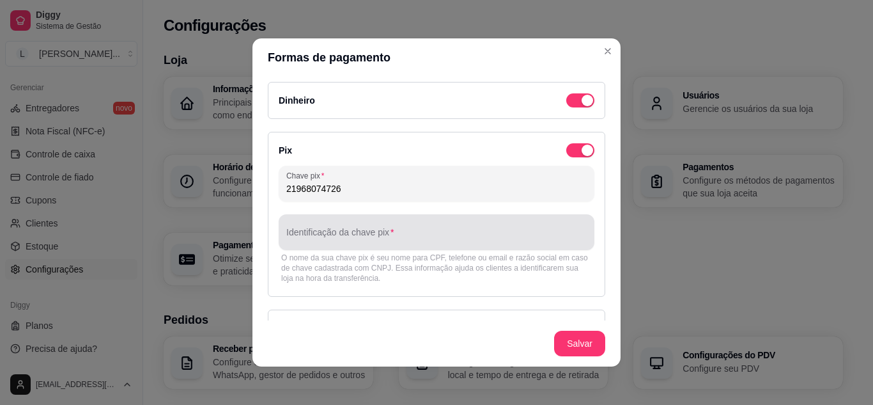
type input "21968074726"
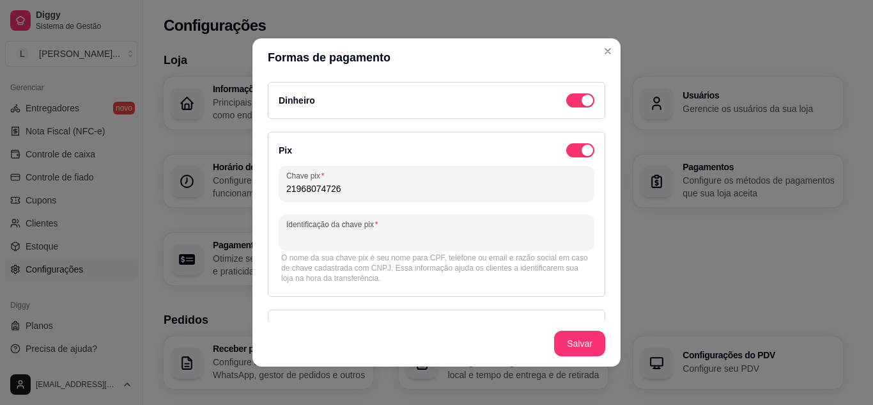
click at [441, 236] on input "Identificação da chave pix" at bounding box center [436, 237] width 301 height 13
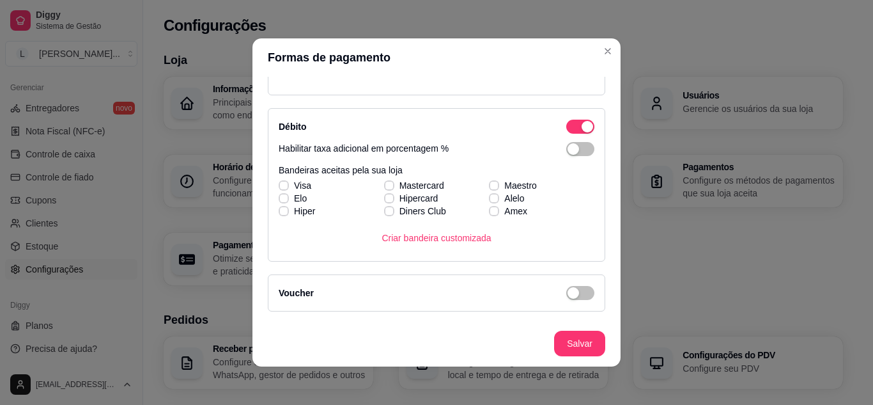
scroll to position [414, 0]
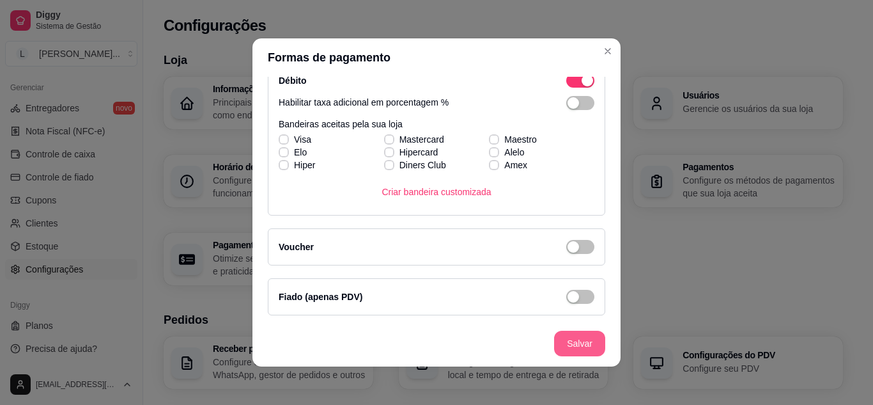
type input "[PERSON_NAME]"
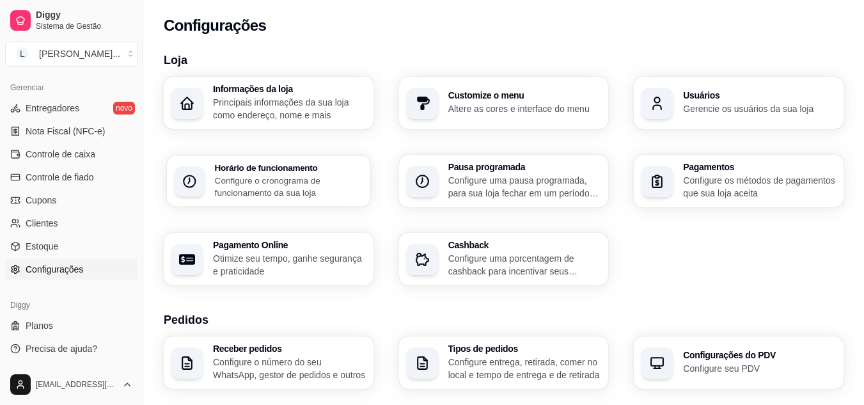
click at [334, 182] on p "Configure o cronograma de funcionamento da sua loja" at bounding box center [289, 186] width 148 height 25
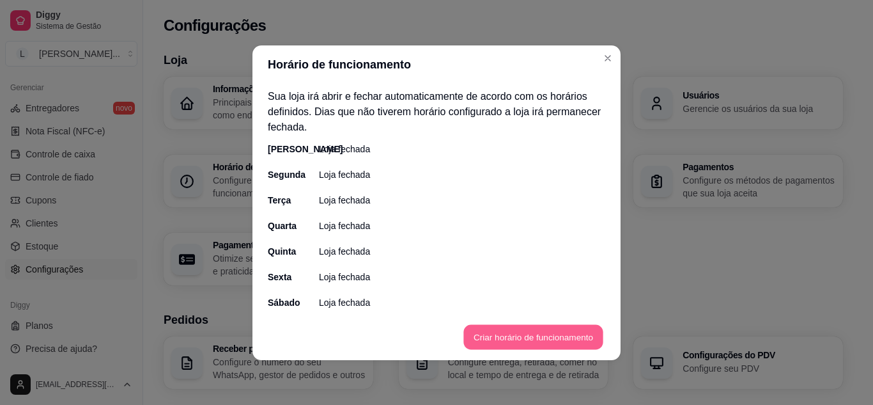
click at [583, 334] on button "Criar horário de funcionamento" at bounding box center [533, 336] width 139 height 25
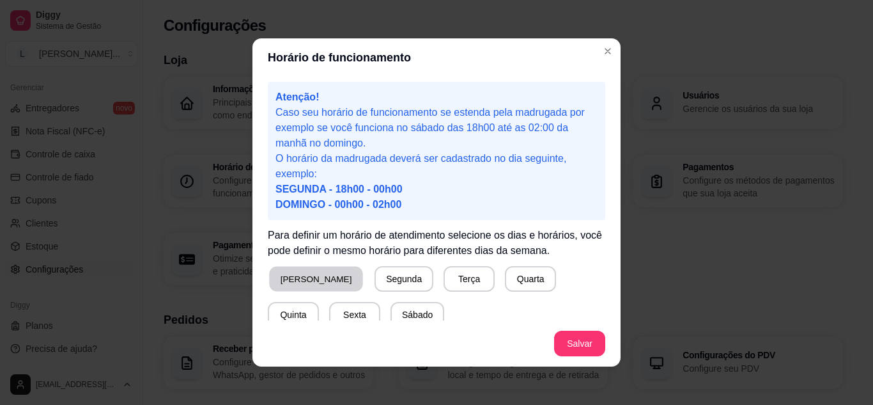
click at [311, 274] on button "[PERSON_NAME]" at bounding box center [316, 279] width 94 height 25
click at [330, 302] on button "Sexta" at bounding box center [355, 314] width 50 height 25
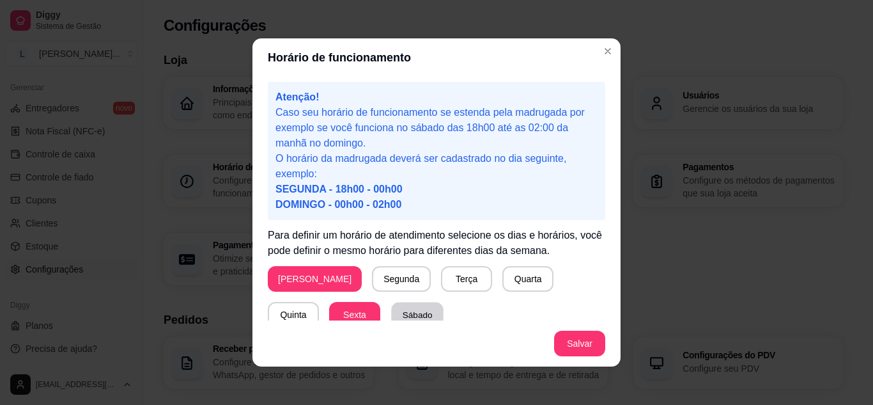
click at [391, 302] on button "Sábado" at bounding box center [417, 314] width 52 height 25
click at [318, 302] on button "Quinta" at bounding box center [294, 314] width 50 height 25
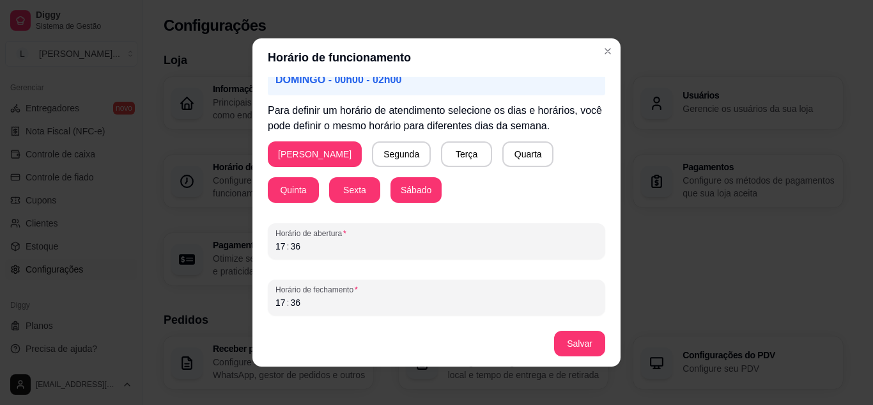
scroll to position [3, 0]
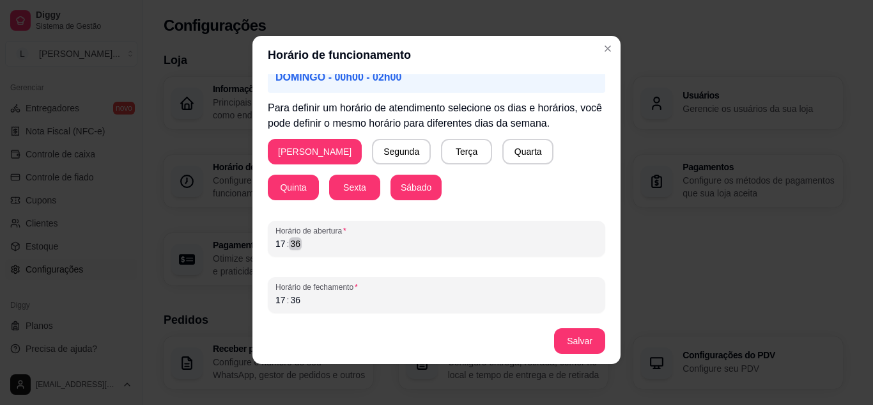
click at [410, 245] on div "17 : 36" at bounding box center [437, 243] width 322 height 15
click at [356, 297] on div "17 : 36" at bounding box center [437, 299] width 322 height 15
click at [570, 340] on button "Salvar" at bounding box center [580, 341] width 50 height 25
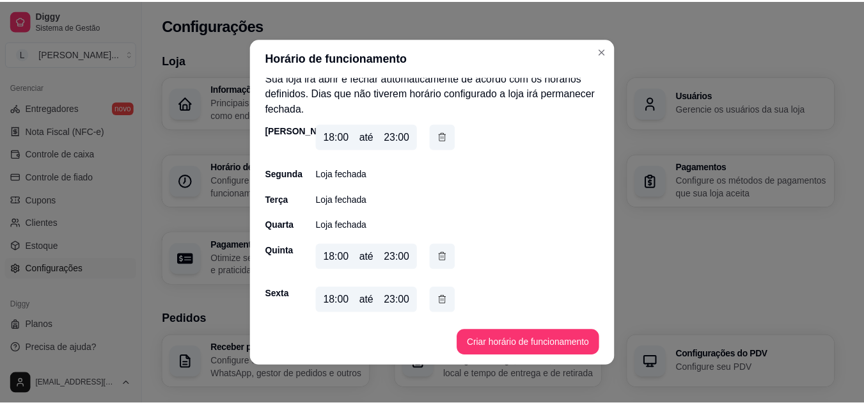
scroll to position [0, 0]
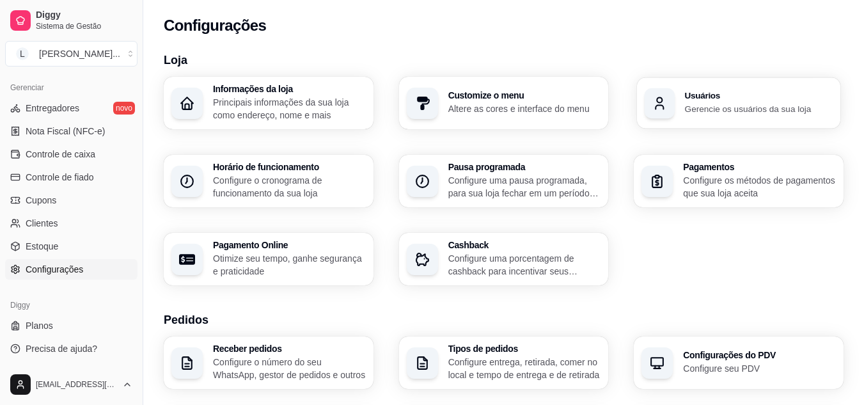
click at [682, 112] on div "Usuários Gerencie os usuários da sua loja" at bounding box center [738, 102] width 203 height 51
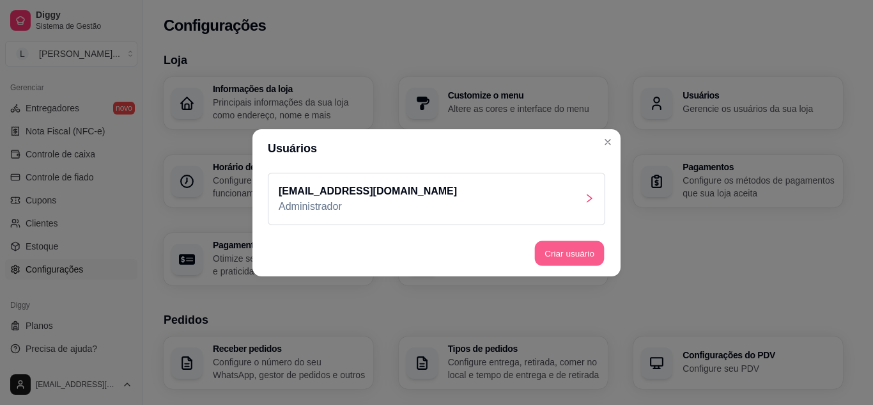
click at [556, 256] on button "Criar usuário" at bounding box center [570, 252] width 70 height 25
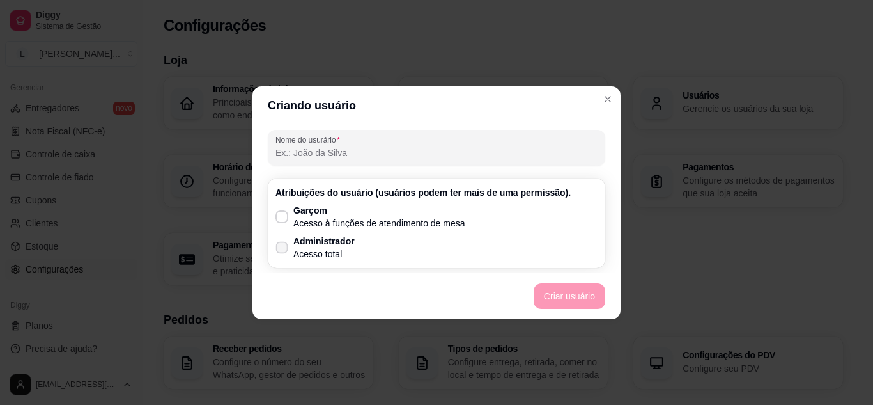
click at [346, 251] on p "Acesso total" at bounding box center [324, 253] width 61 height 13
click at [283, 251] on input "Administrador Acesso total" at bounding box center [279, 253] width 8 height 8
checkbox input "true"
click at [377, 150] on input "Nome do usurário" at bounding box center [437, 152] width 322 height 13
type input "[PERSON_NAME]"
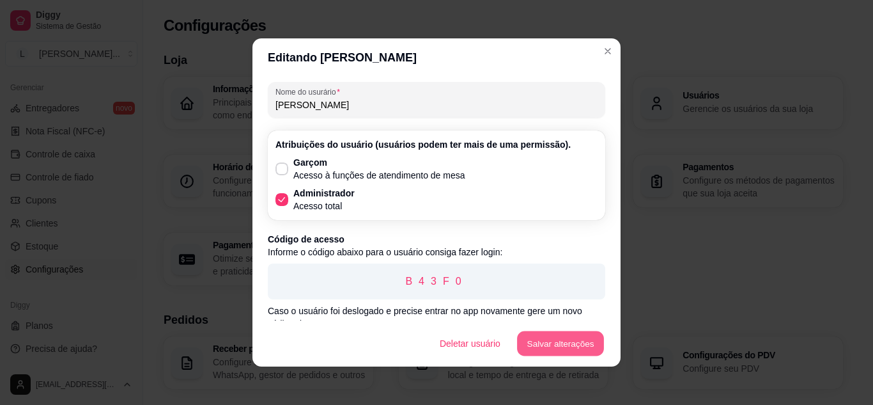
click at [557, 338] on button "Salvar alterações" at bounding box center [560, 343] width 87 height 25
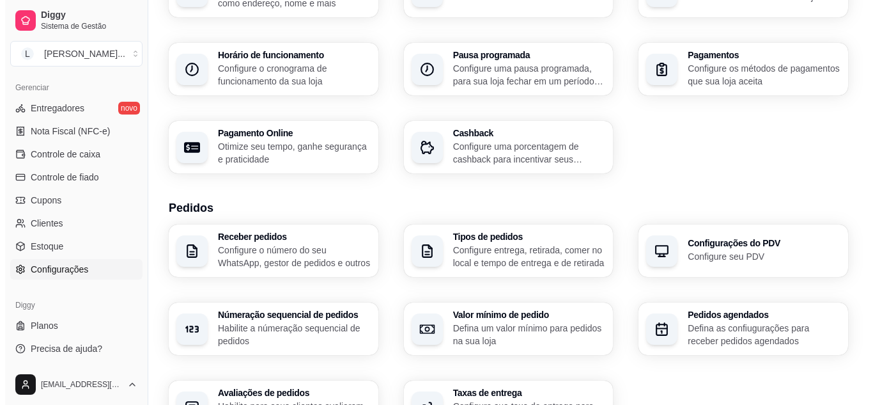
scroll to position [113, 0]
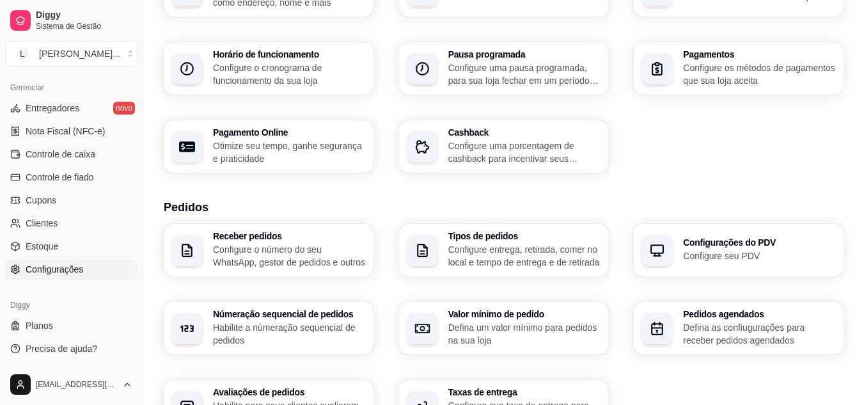
click at [247, 270] on div "Receber pedidos Configure o número do seu WhatsApp, gestor de pedidos e outros" at bounding box center [269, 250] width 210 height 52
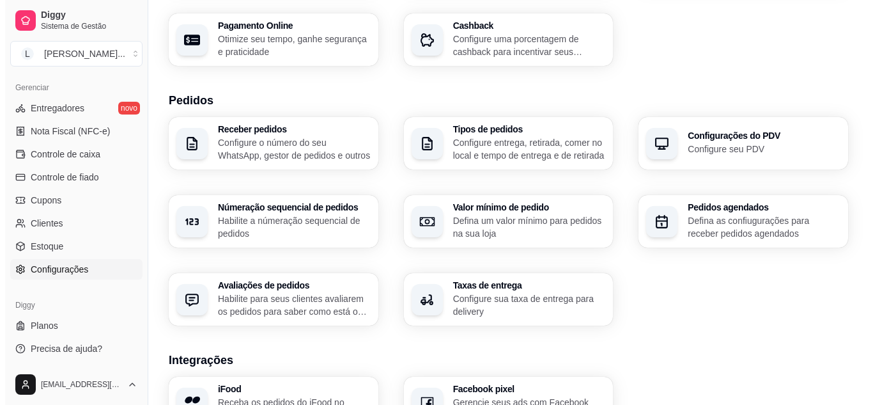
scroll to position [221, 0]
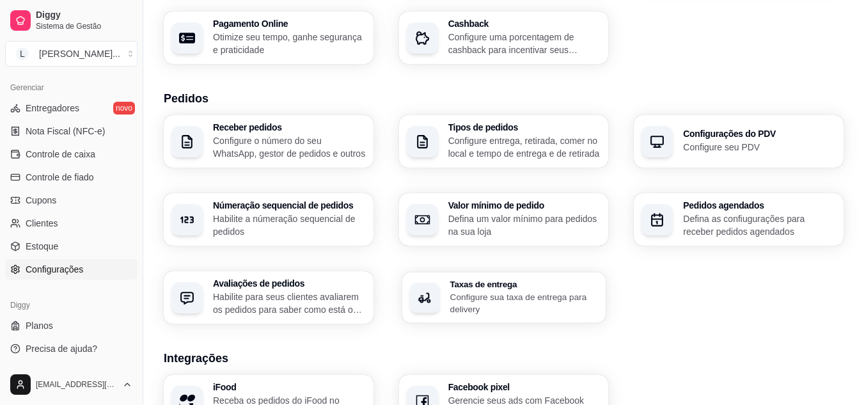
click at [480, 297] on p "Configure sua taxa de entrega para delivery" at bounding box center [524, 302] width 148 height 25
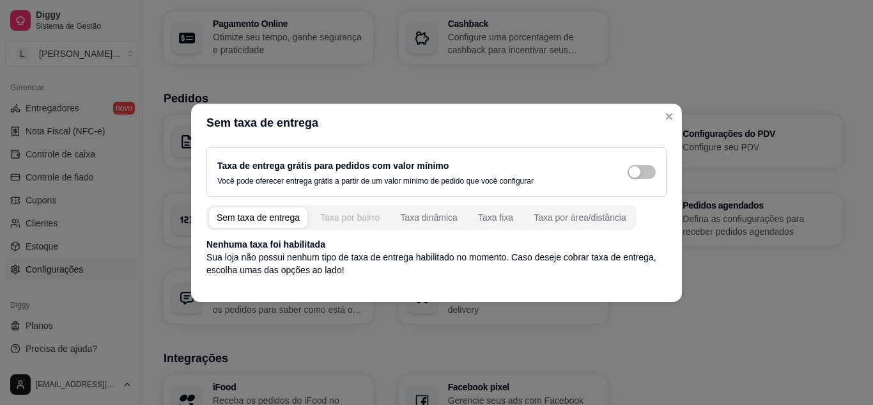
click at [365, 218] on div "Taxa por bairro" at bounding box center [349, 217] width 59 height 13
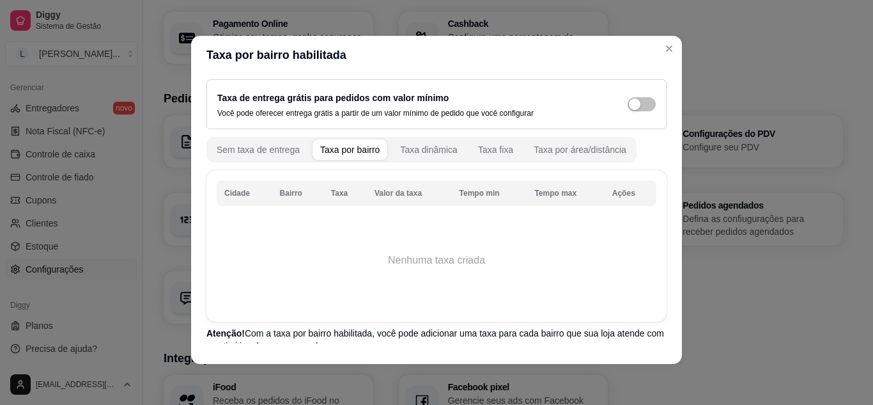
scroll to position [65, 0]
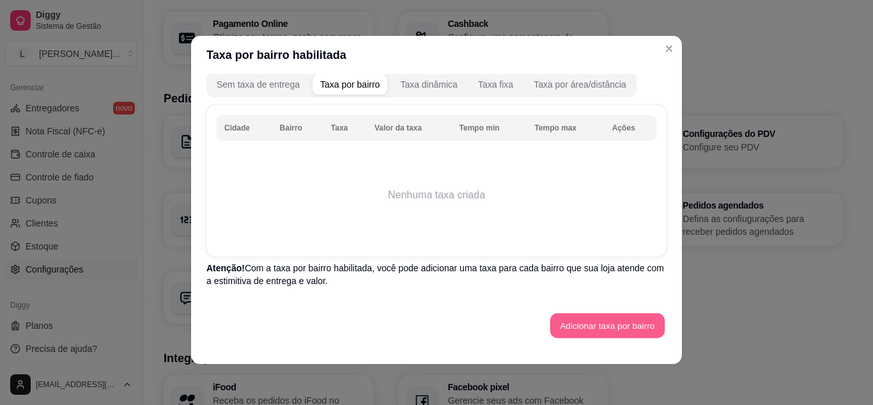
click at [584, 333] on button "Adicionar taxa por bairro" at bounding box center [608, 325] width 114 height 25
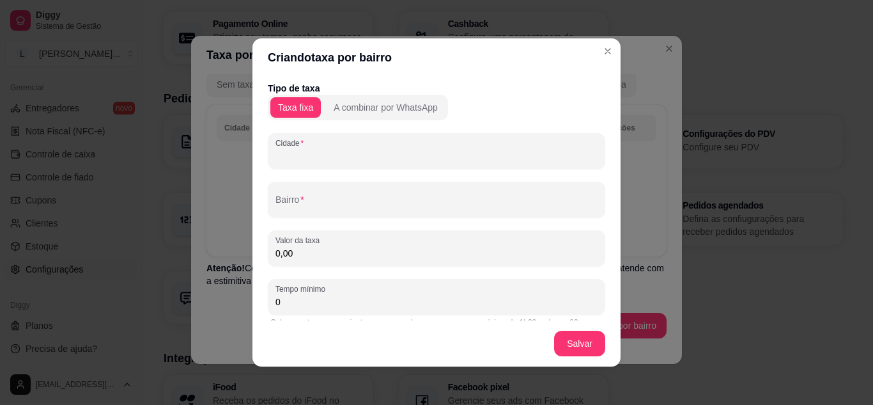
click at [402, 152] on input "Cidade" at bounding box center [437, 156] width 322 height 13
type input "Mage"
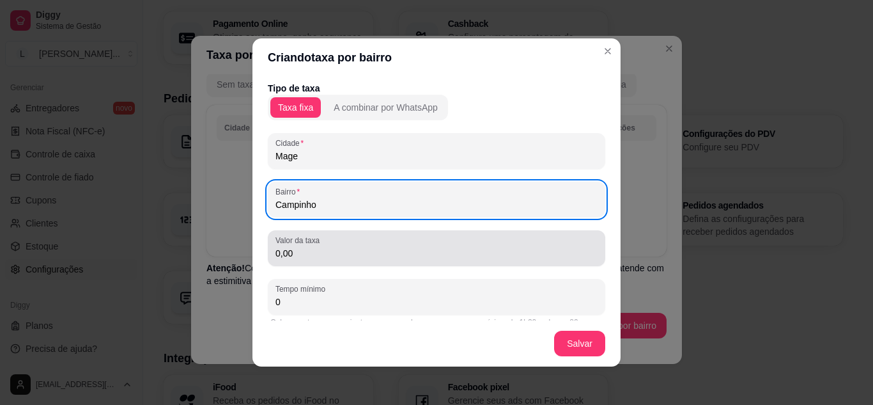
type input "Campinho"
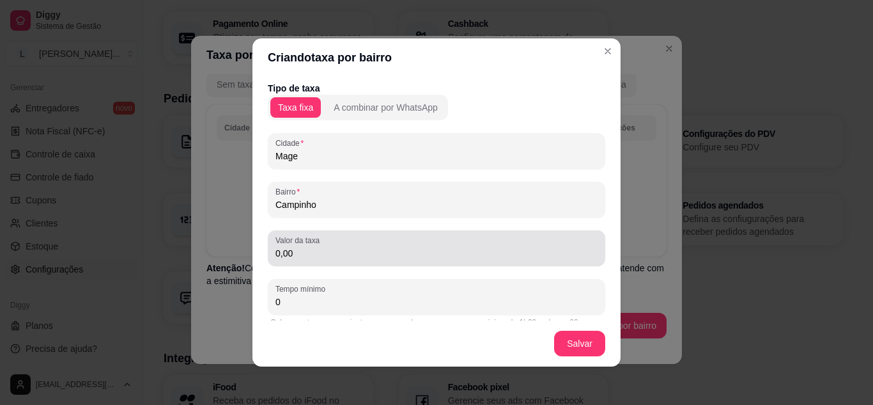
click at [326, 261] on div "Valor da taxa 0,00" at bounding box center [437, 248] width 338 height 36
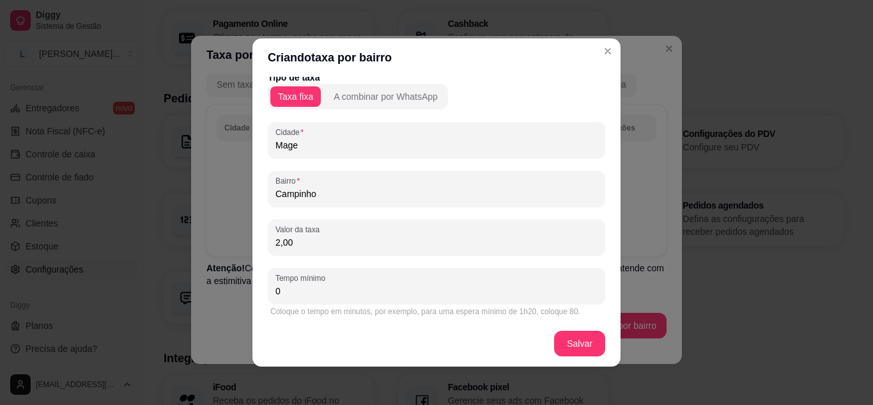
scroll to position [10, 0]
type input "2,00"
click at [313, 306] on div "Coloque o tempo em minutos, por exemplo, para uma espera mínimo de 1h20, coloqu…" at bounding box center [437, 311] width 338 height 15
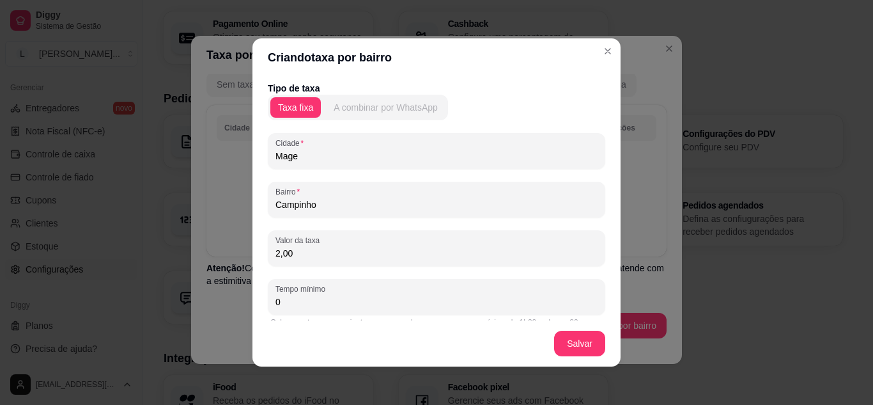
click at [366, 102] on div "A combinar por WhatsApp" at bounding box center [386, 107] width 104 height 13
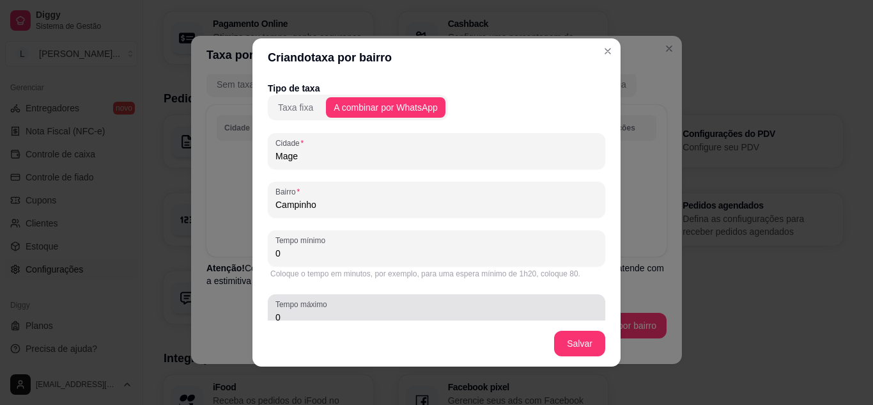
scroll to position [30, 0]
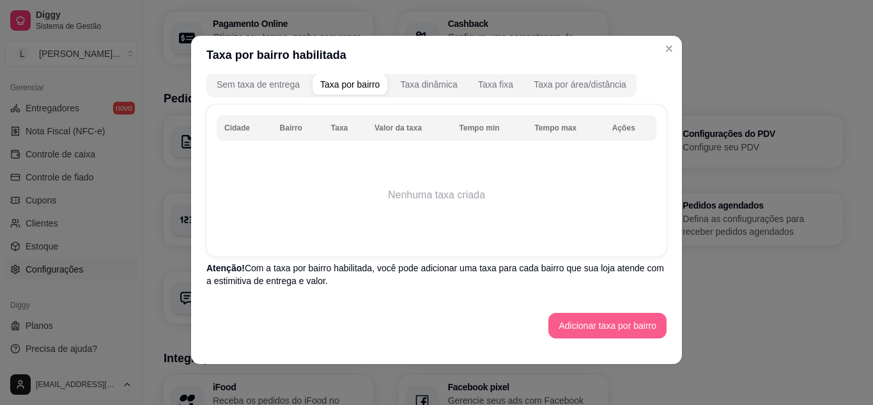
click at [561, 338] on button "Adicionar taxa por bairro" at bounding box center [608, 326] width 118 height 26
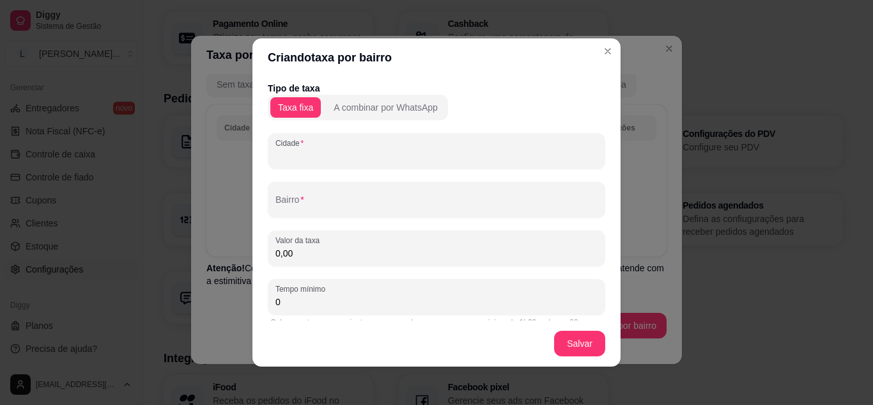
click at [371, 152] on input "Cidade" at bounding box center [437, 156] width 322 height 13
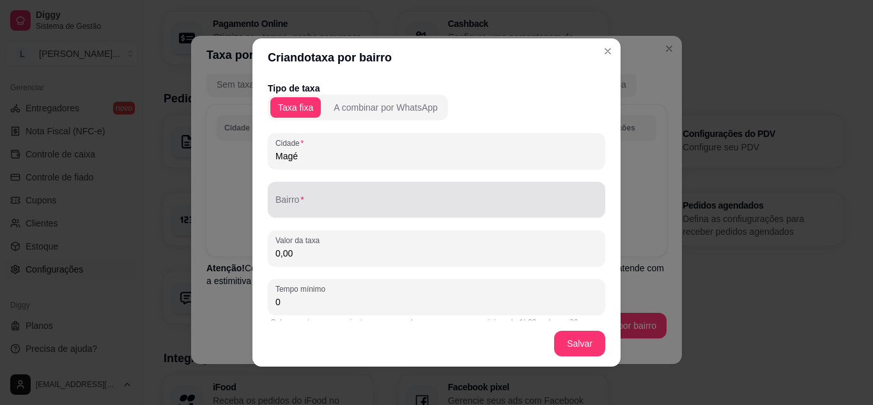
type input "Magé"
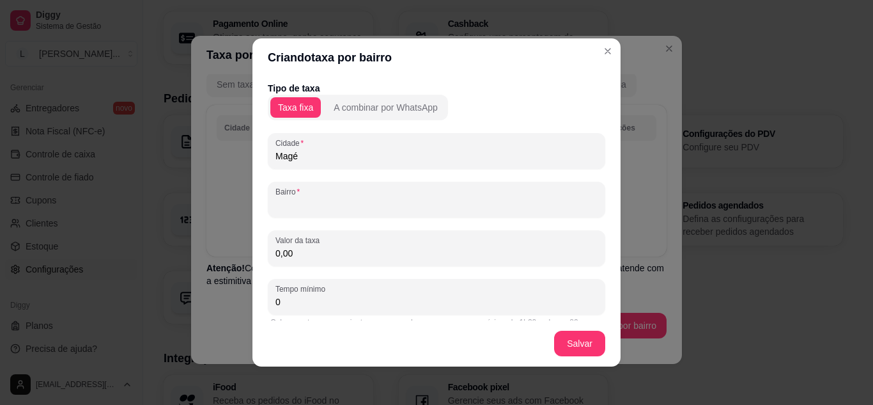
click at [336, 207] on input "Bairro" at bounding box center [437, 204] width 322 height 13
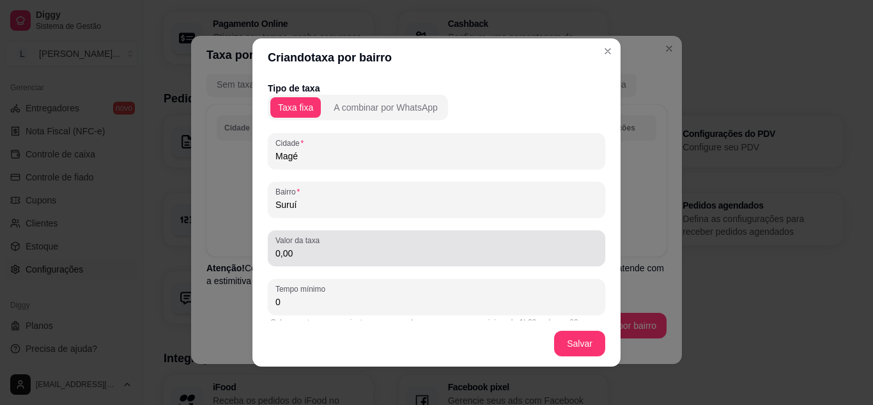
type input "Suruí"
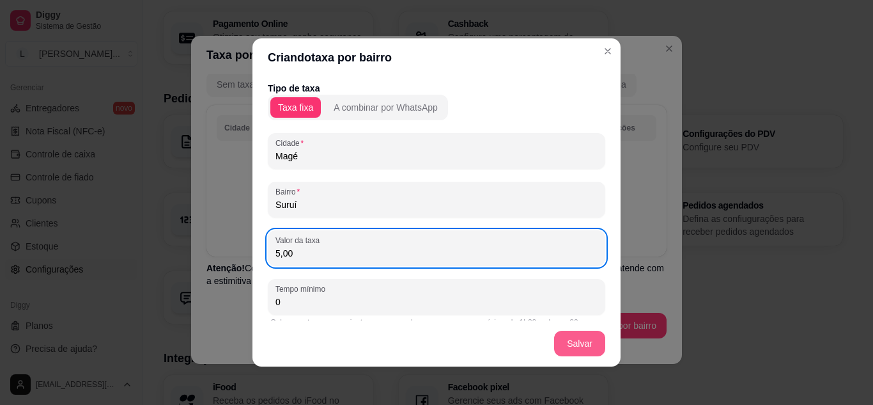
type input "5,00"
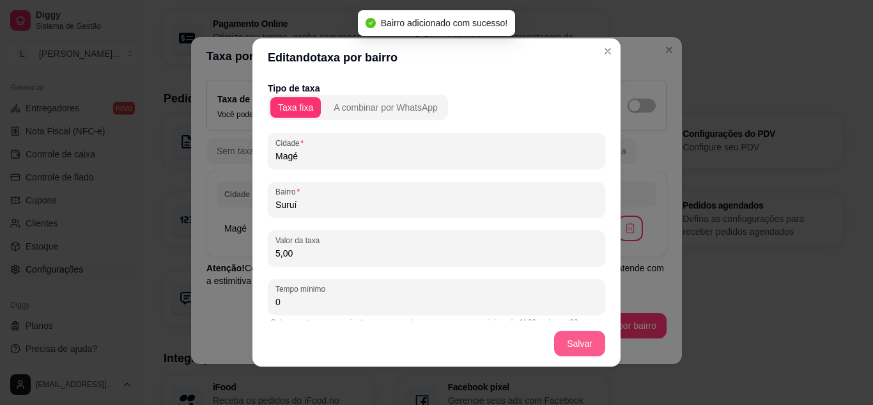
scroll to position [2, 0]
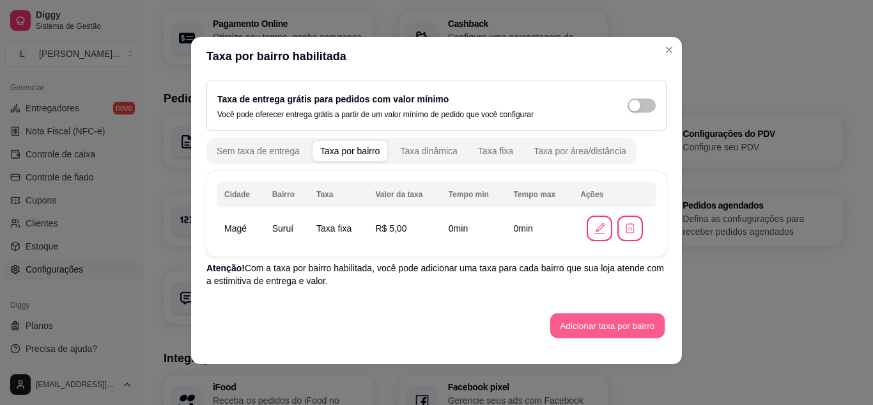
click at [602, 325] on button "Adicionar taxa por bairro" at bounding box center [608, 325] width 114 height 25
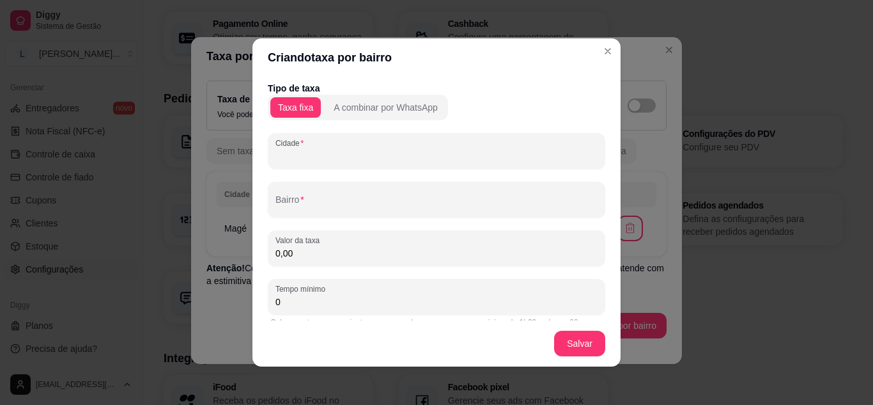
click at [369, 154] on input "Cidade" at bounding box center [437, 156] width 322 height 13
type input "m"
type input "Magé"
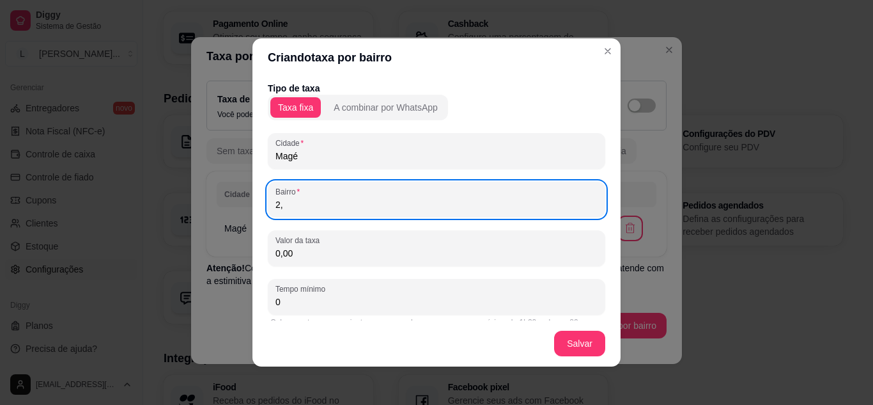
type input "2"
